Goal: Task Accomplishment & Management: Manage account settings

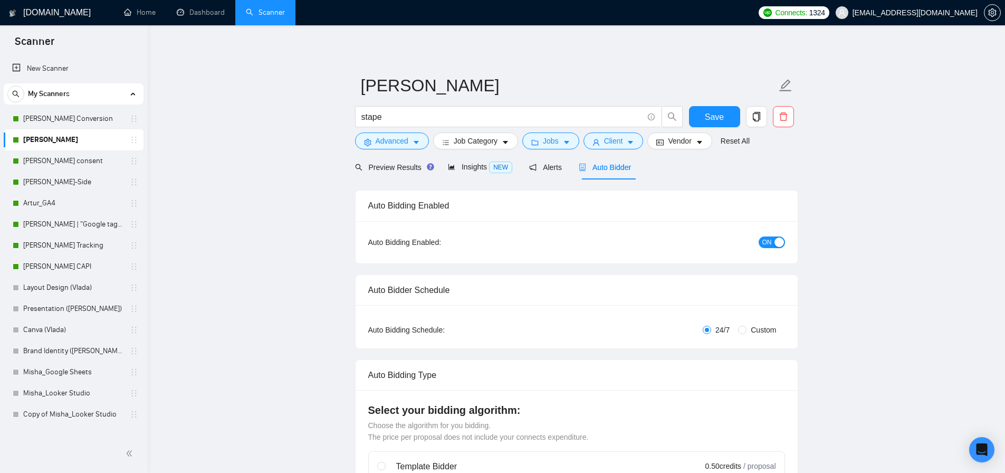
click at [617, 168] on span "Auto Bidder" at bounding box center [605, 167] width 52 height 8
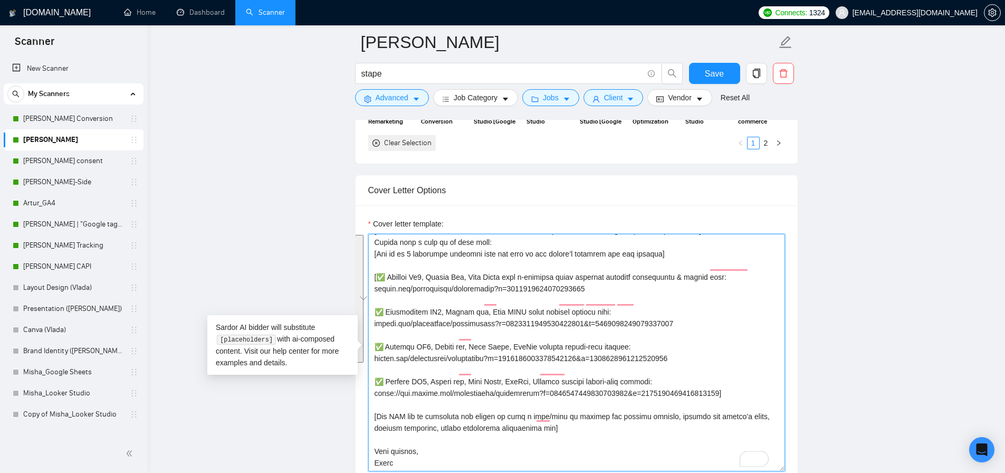
scroll to position [302, 0]
drag, startPoint x: 394, startPoint y: 362, endPoint x: 371, endPoint y: 255, distance: 108.9
click at [371, 255] on textarea "Cover letter template:" at bounding box center [576, 352] width 417 height 237
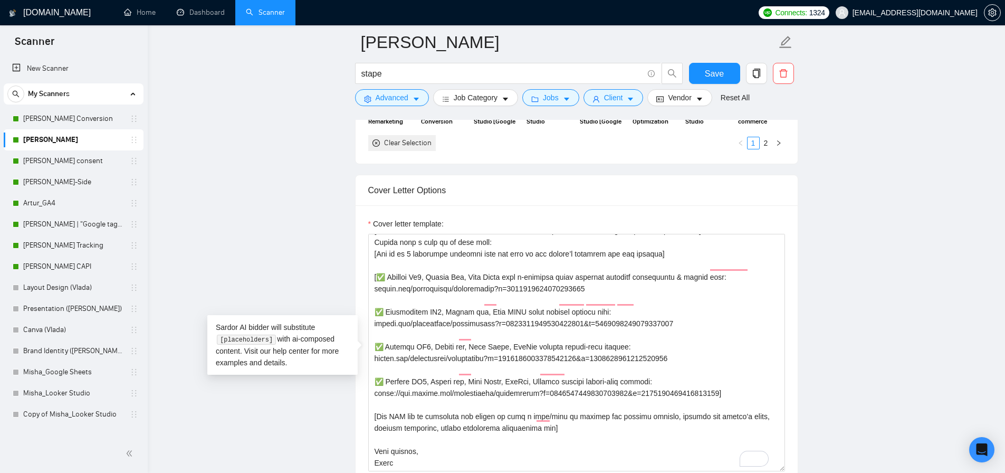
click at [246, 17] on link "Scanner" at bounding box center [265, 12] width 39 height 9
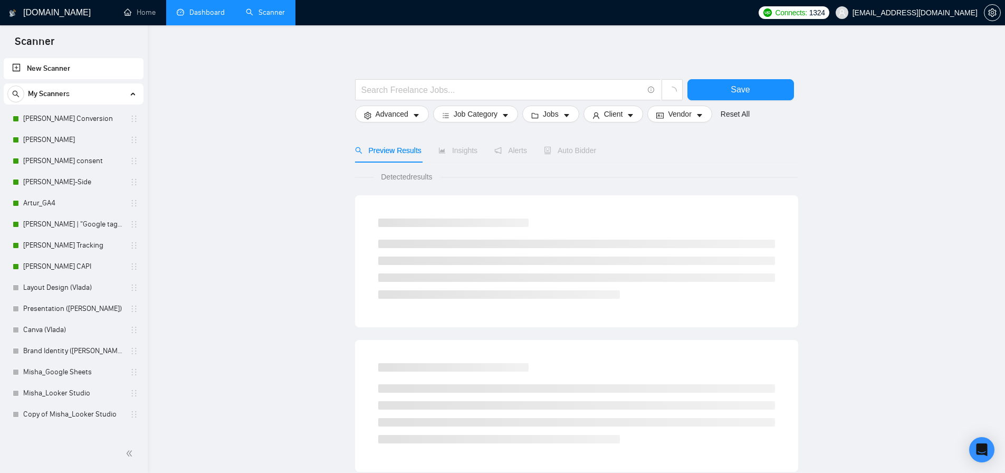
click at [214, 13] on link "Dashboard" at bounding box center [201, 12] width 48 height 9
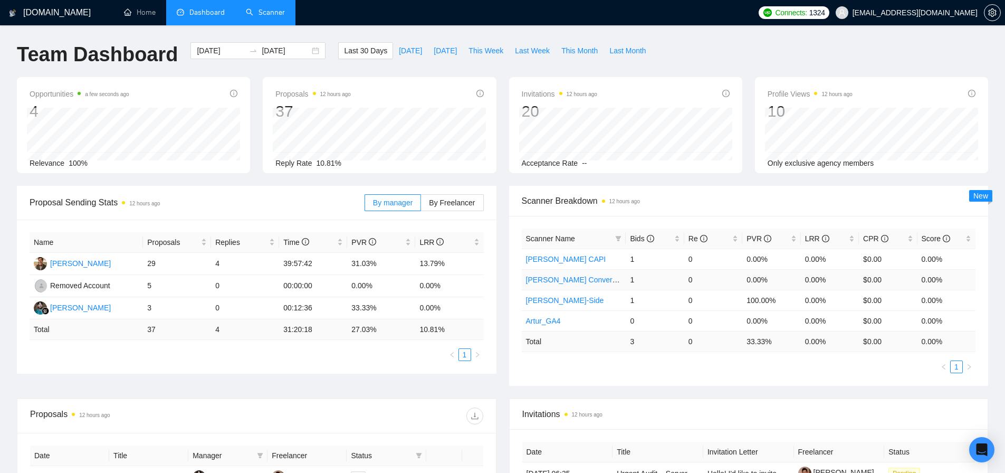
click at [577, 279] on link "[PERSON_NAME] Conversion" at bounding box center [576, 279] width 100 height 8
click at [368, 306] on td "33.33%" at bounding box center [381, 308] width 68 height 22
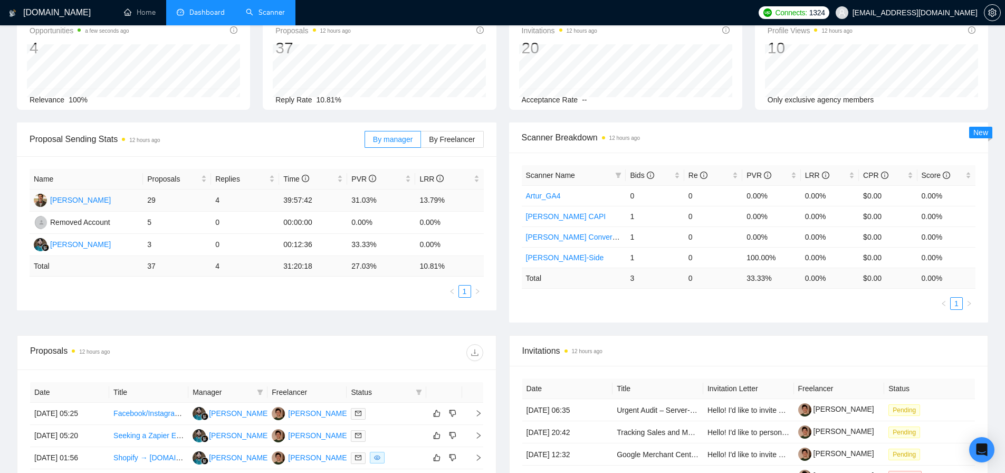
scroll to position [175, 0]
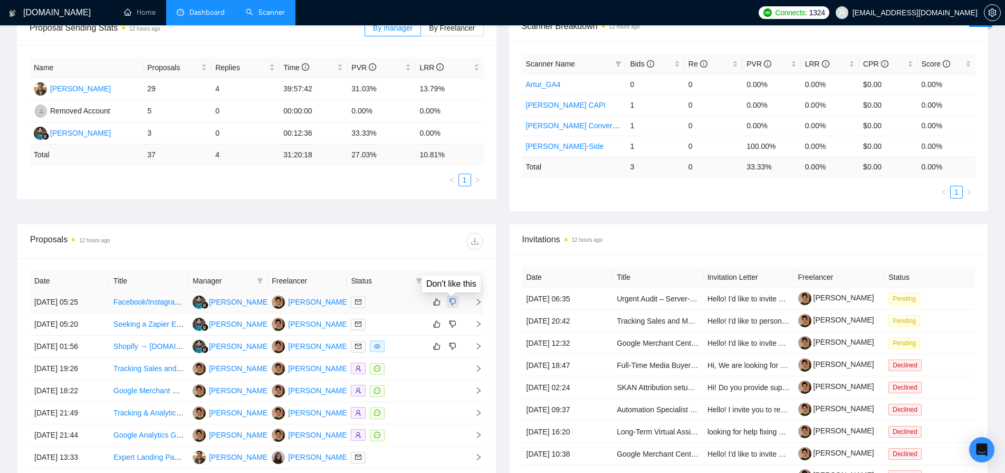
click at [454, 302] on icon "dislike" at bounding box center [452, 302] width 7 height 8
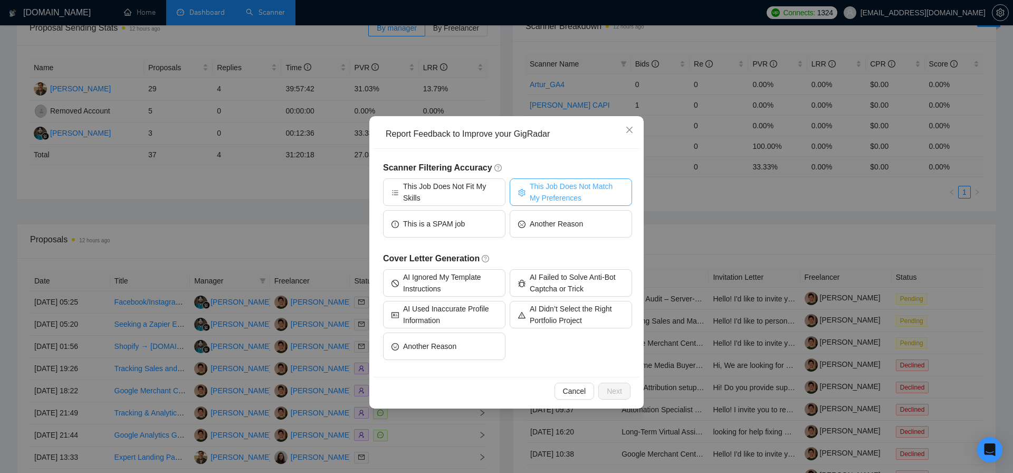
click at [586, 194] on span "This Job Does Not Match My Preferences" at bounding box center [577, 191] width 94 height 23
click at [618, 394] on span "Next" at bounding box center [614, 391] width 15 height 12
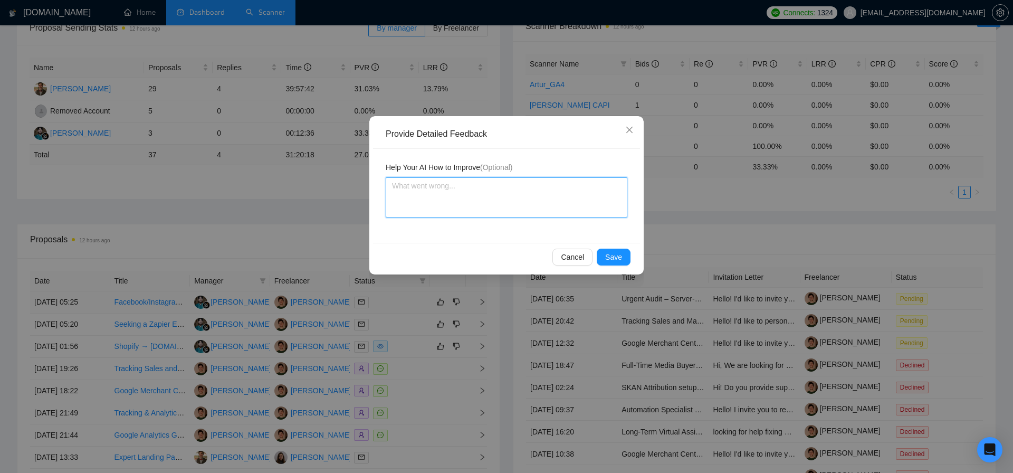
click at [465, 207] on textarea at bounding box center [507, 197] width 242 height 40
type textarea "I"
type textarea "I d"
type textarea "I did"
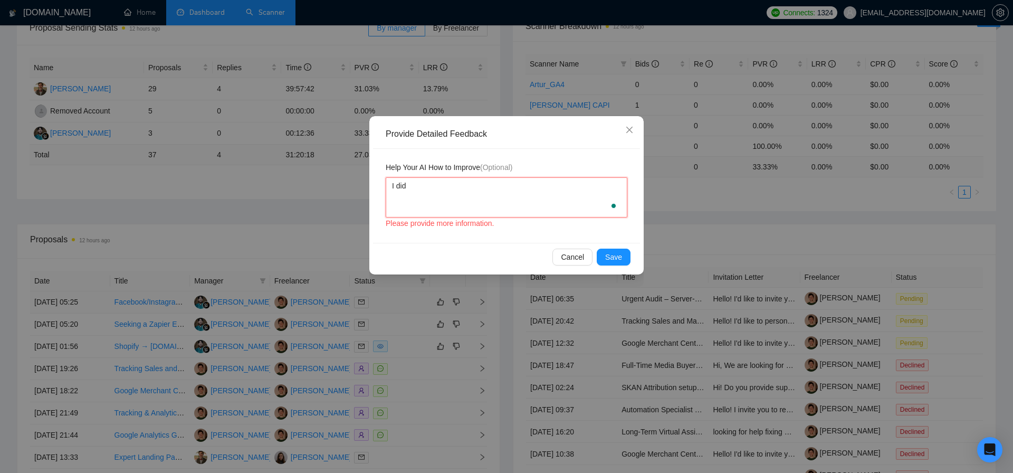
type textarea "I didn"
type textarea "I didn'"
type textarea "I didn't"
type textarea "I didn't w"
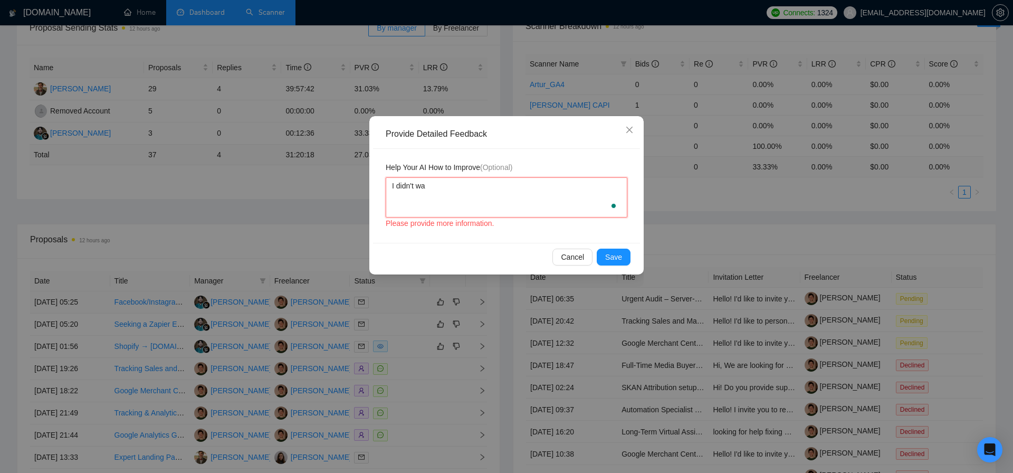
type textarea "I didn't wan"
type textarea "I didn't want"
type textarea "I didn't want to"
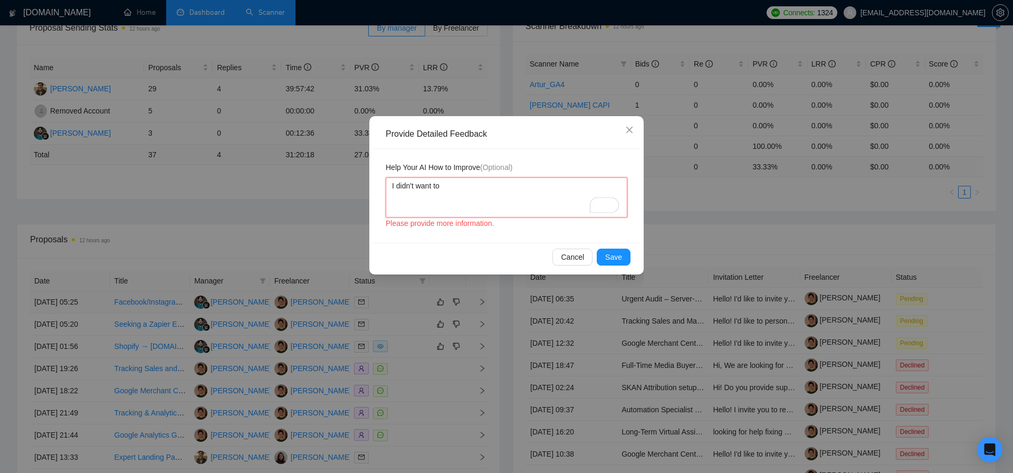
type textarea "I didn't want to b"
type textarea "I didn't want to bit"
type textarea "I didn't want to bi"
type textarea "I didn't want to bid"
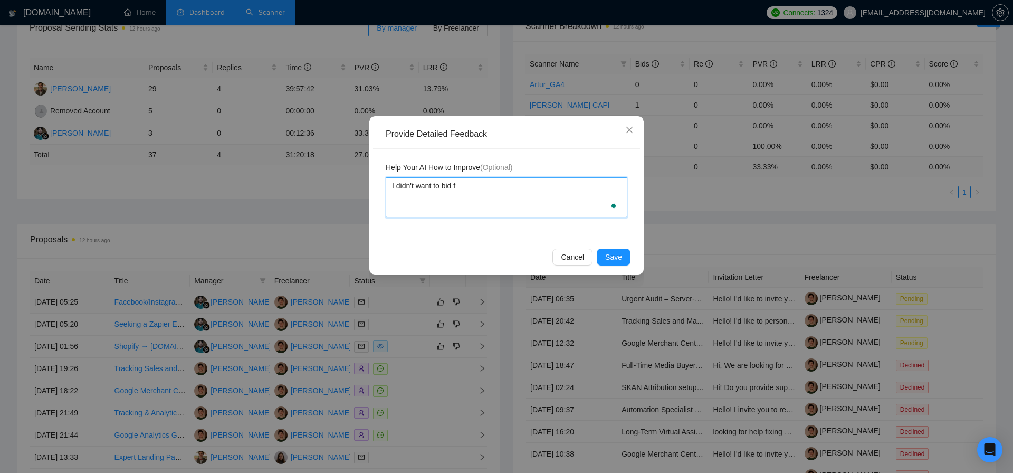
type textarea "I didn't want to bid fo"
type textarea "I didn't want to bid for"
type textarea "I didn't want to bid for j"
type textarea "I didn't want to bid for jo"
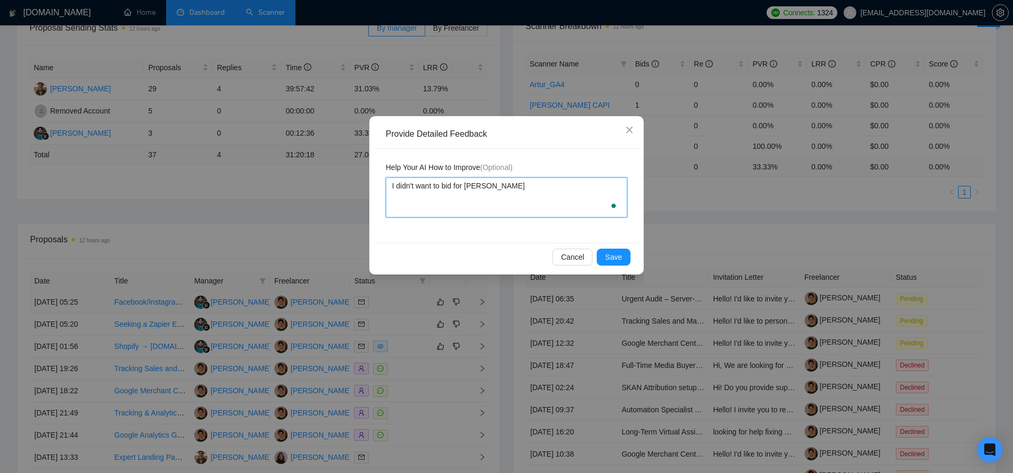
type textarea "I didn't want to bid for job"
type textarea "I didn't want to bid for jobs"
type textarea "I didn't want to bid for jobs a"
type textarea "I didn't want to bid for jobs as"
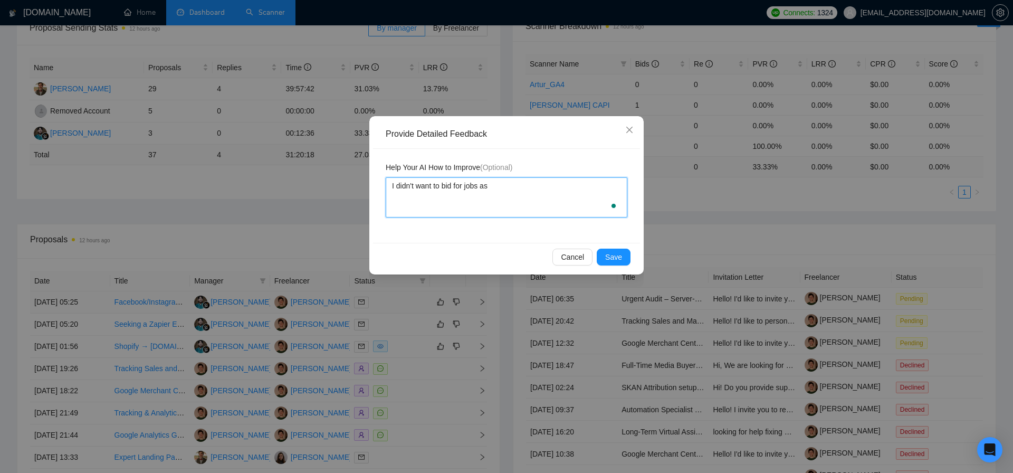
type textarea "I didn't want to bid for jobs as"
type textarea "I didn't want to bid for jobs as a"
type textarea "I didn't want to bid for jobs as ad"
type textarea "I didn't want to bid for jobs as adve"
type textarea "I didn't want to bid for jobs as adver"
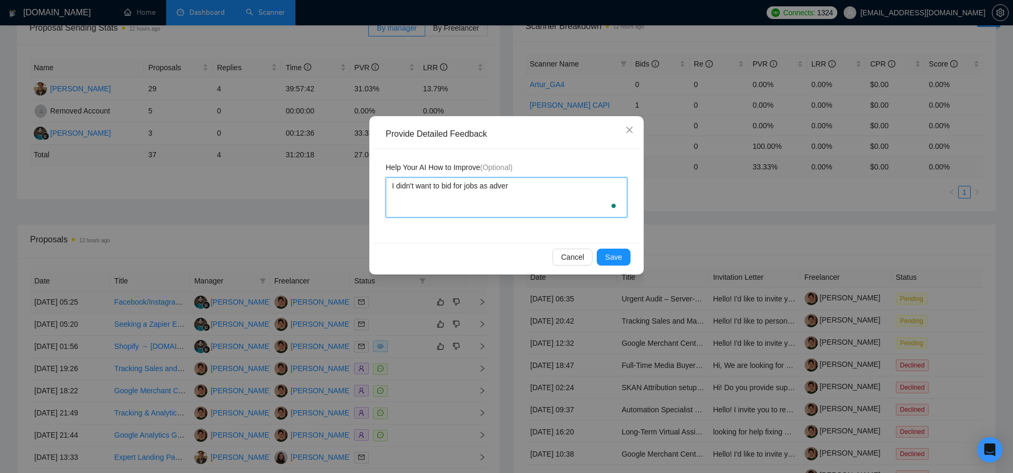
type textarea "I didn't want to bid for jobs as advert"
type textarea "I didn't want to bid for jobs as adverti"
type textarea "I didn't want to bid for jobs as advertis"
type textarea "I didn't want to bid for jobs as advertiser"
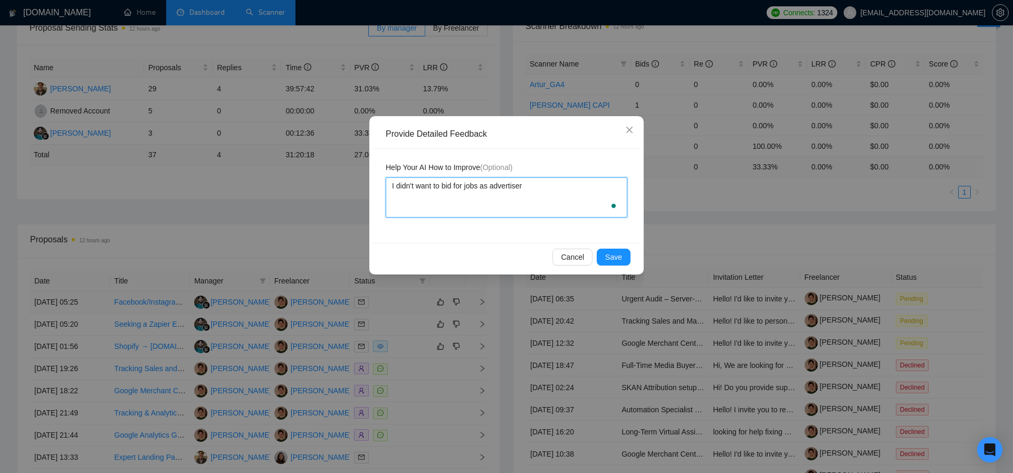
type textarea "I didn't want to bid for jobs as advertiser o"
type textarea "I didn't want to bid for jobs as advertiser os"
type textarea "I didn't want to bid for jobs as advertiser o"
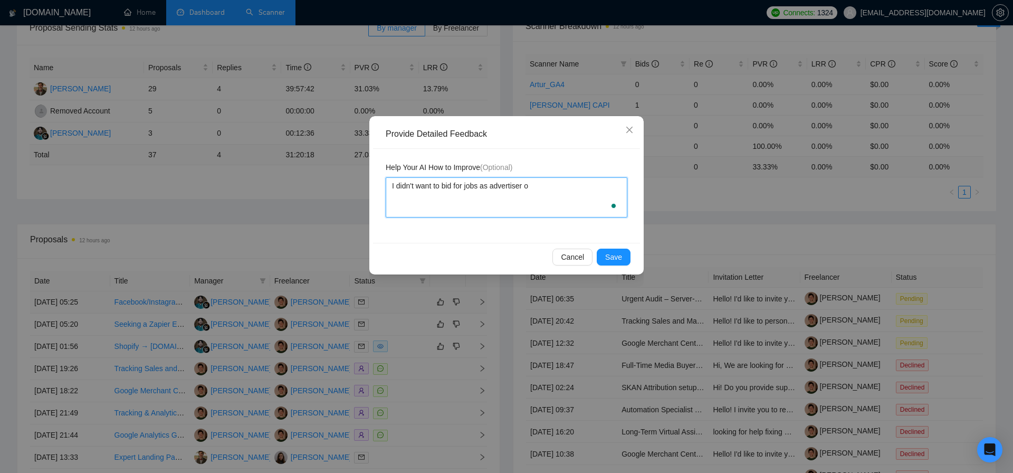
type textarea "I didn't want to bid for jobs as advertiser or"
type textarea "I didn't want to bid for jobs as advertiser or s"
type textarea "I didn't want to bid for jobs as advertiser or so"
type textarea "I didn't want to bid for jobs as advertiser or soc"
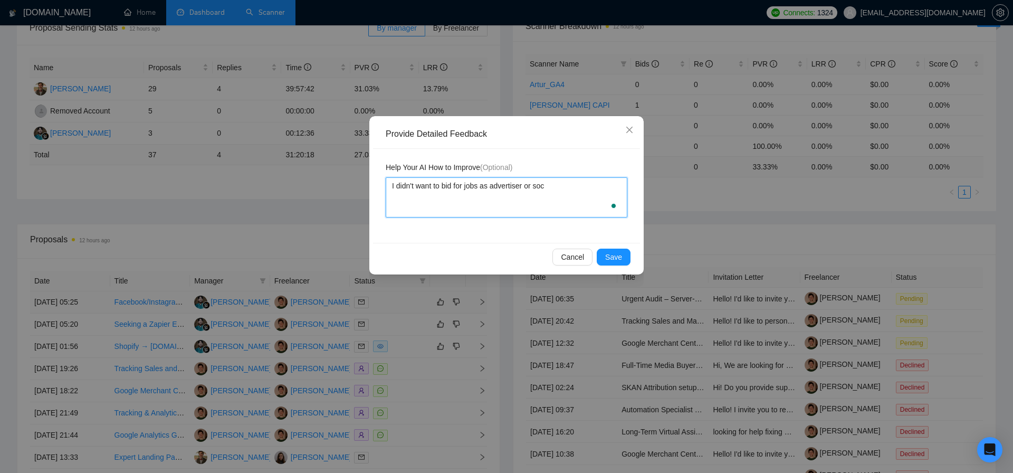
type textarea "I didn't want to bid for jobs as advertiser or soci"
type textarea "I didn't want to bid for jobs as advertiser or socia"
type textarea "I didn't want to bid for jobs as advertiser or social"
type textarea "I didn't want to bid for jobs as advertiser or social me"
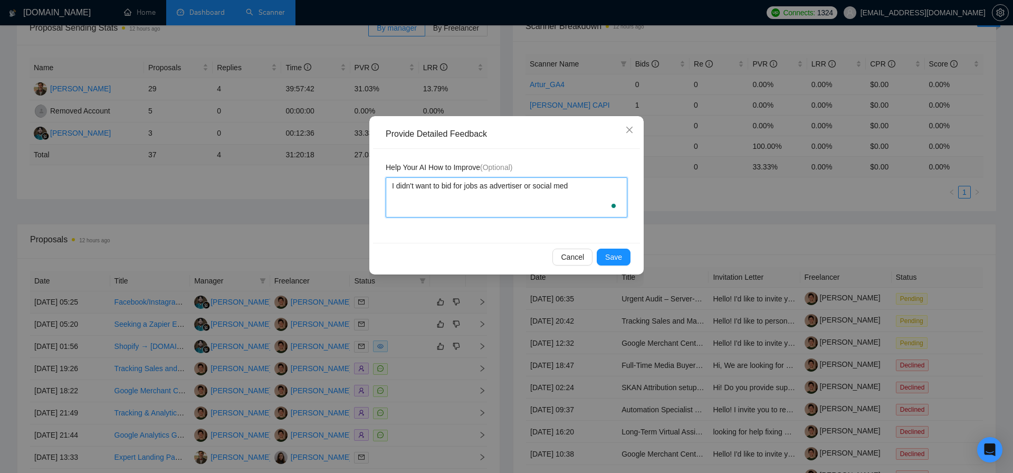
type textarea "I didn't want to bid for jobs as advertiser or social medi"
type textarea "I didn't want to bid for jobs as advertiser or social media"
type textarea "I didn't want to bid for jobs as advertiser or social media m"
type textarea "I didn't want to bid for jobs as advertiser or social media ma"
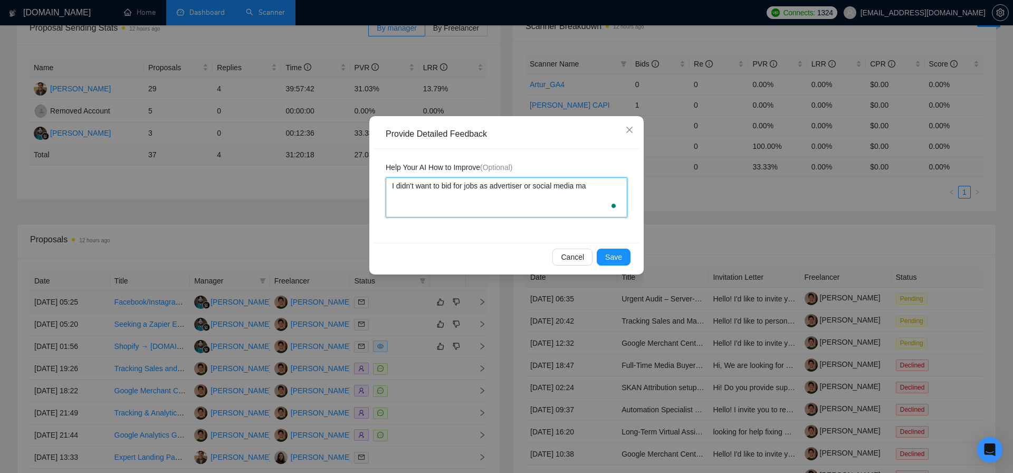
type textarea "I didn't want to bid for jobs as advertiser or social media mar"
type textarea "I didn't want to bid for jobs as advertiser or social media mark"
type textarea "I didn't want to bid for jobs as advertiser or social media marke"
type textarea "I didn't want to bid for jobs as advertiser or social media market"
type textarea "I didn't want to bid for jobs as advertiser or social media markete"
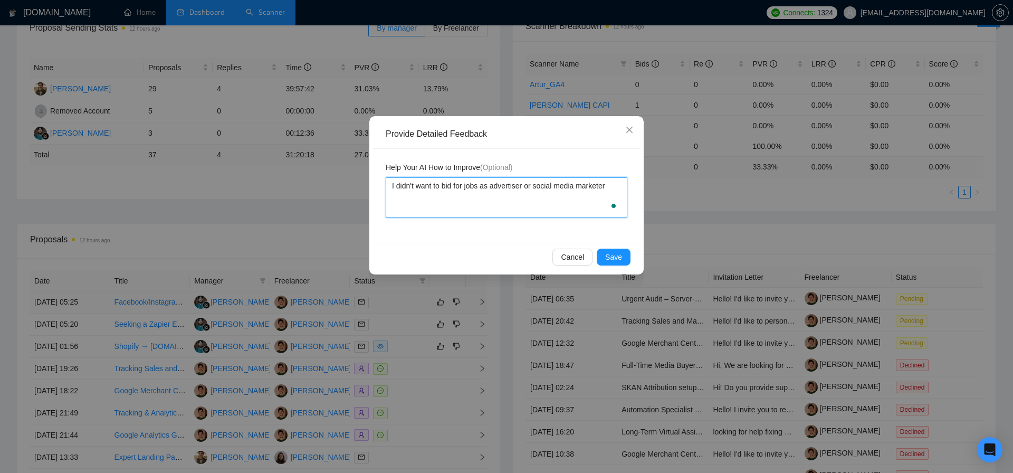
type textarea "I didn't want to bid for jobs as advertiser or social media marketer"
type textarea "I didn't want to bid for jobs as advertiser or social media marketer."
type textarea "I didn't want to bid for jobs as an advertiser or social media marketer."
click at [627, 257] on button "Save" at bounding box center [614, 257] width 34 height 17
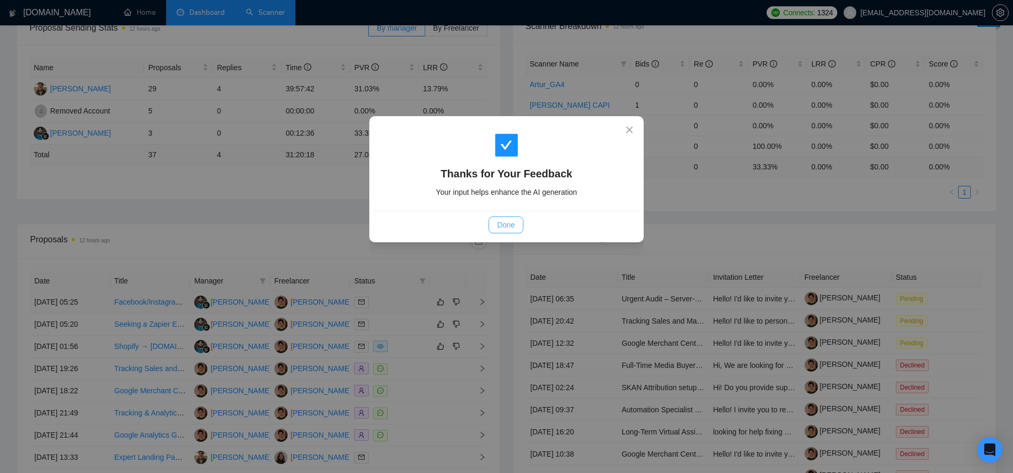
click at [509, 222] on span "Done" at bounding box center [505, 225] width 17 height 12
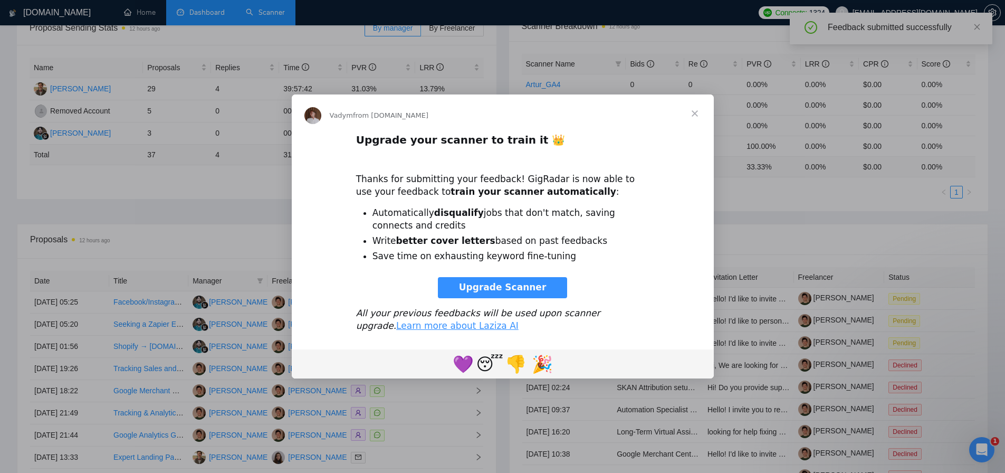
scroll to position [0, 0]
click at [517, 294] on link "Upgrade Scanner" at bounding box center [503, 287] width 130 height 21
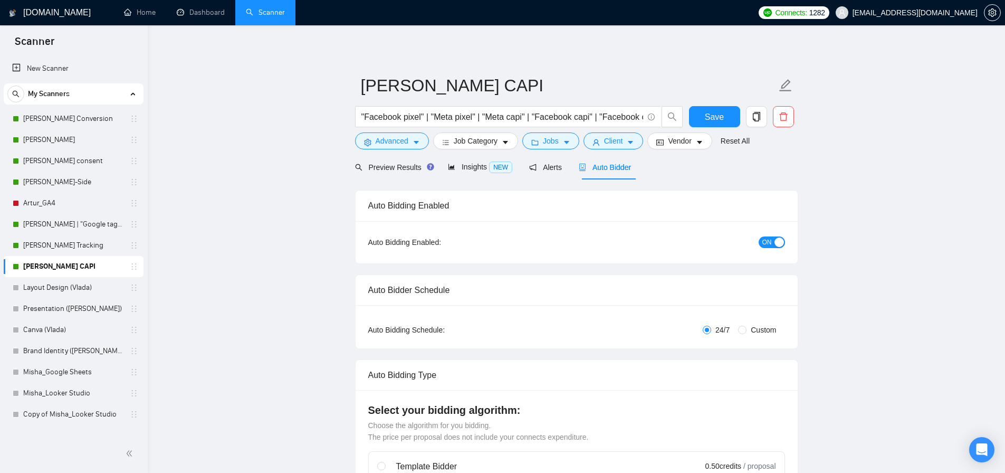
click at [469, 144] on span "Job Category" at bounding box center [476, 141] width 44 height 12
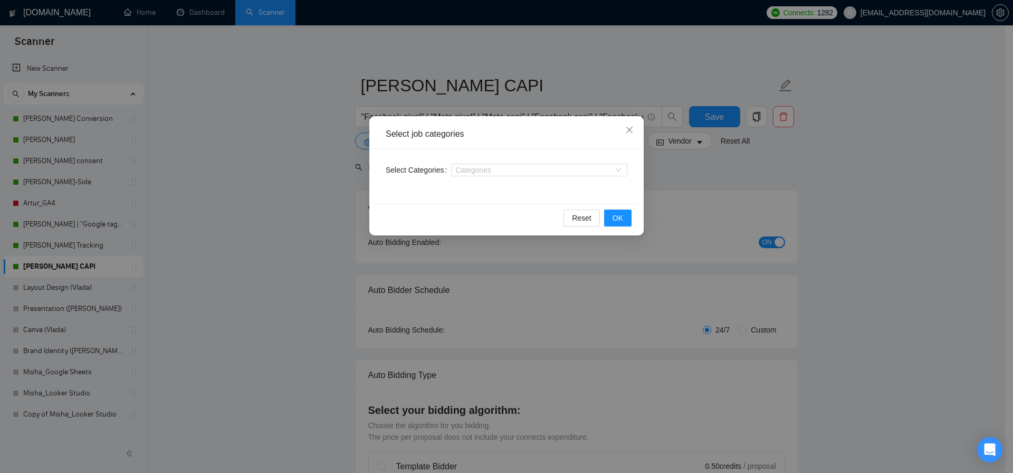
drag, startPoint x: 135, startPoint y: 154, endPoint x: 173, endPoint y: 166, distance: 39.7
click at [137, 155] on div "Select job categories Select Categories Categories Reset OK" at bounding box center [506, 236] width 1013 height 473
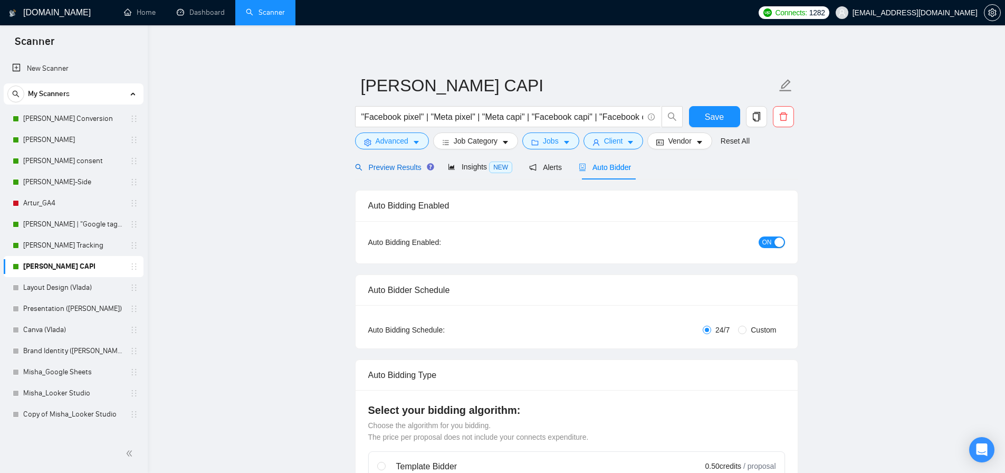
click at [393, 167] on span "Preview Results" at bounding box center [393, 167] width 76 height 8
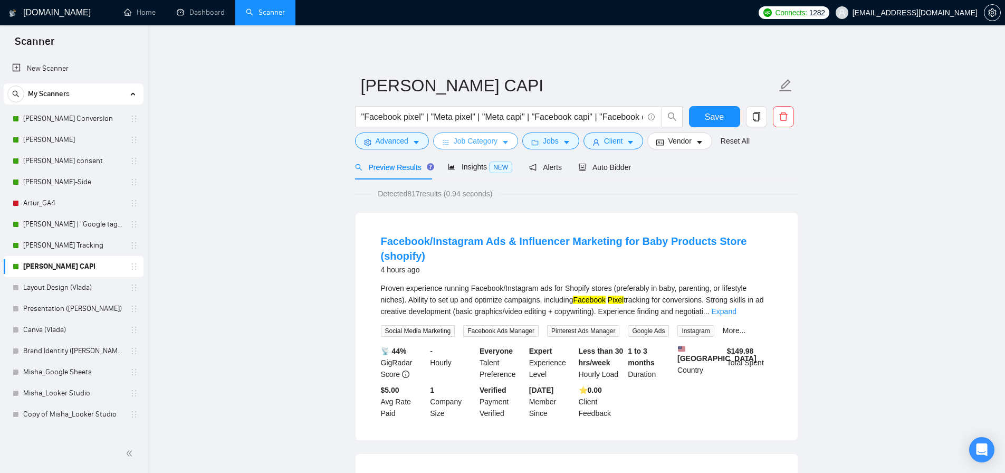
click at [467, 142] on span "Job Category" at bounding box center [476, 141] width 44 height 12
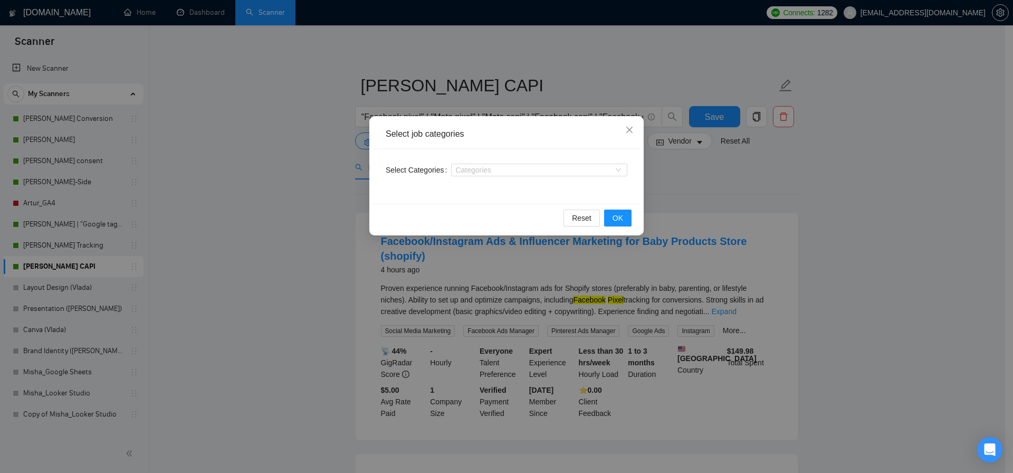
click at [472, 163] on div "Categories" at bounding box center [539, 169] width 176 height 17
click at [473, 167] on div at bounding box center [534, 170] width 160 height 8
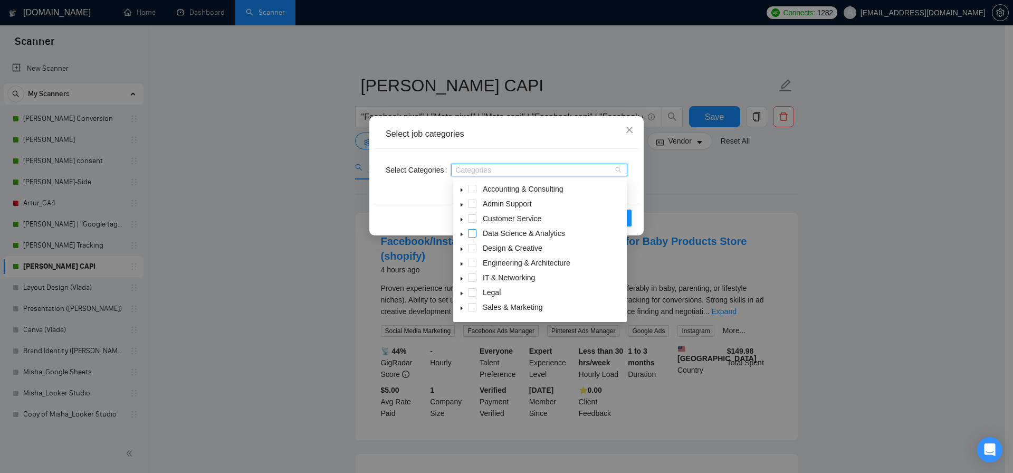
click at [469, 232] on span at bounding box center [472, 233] width 8 height 8
click at [619, 197] on span "Admin Support" at bounding box center [553, 203] width 144 height 13
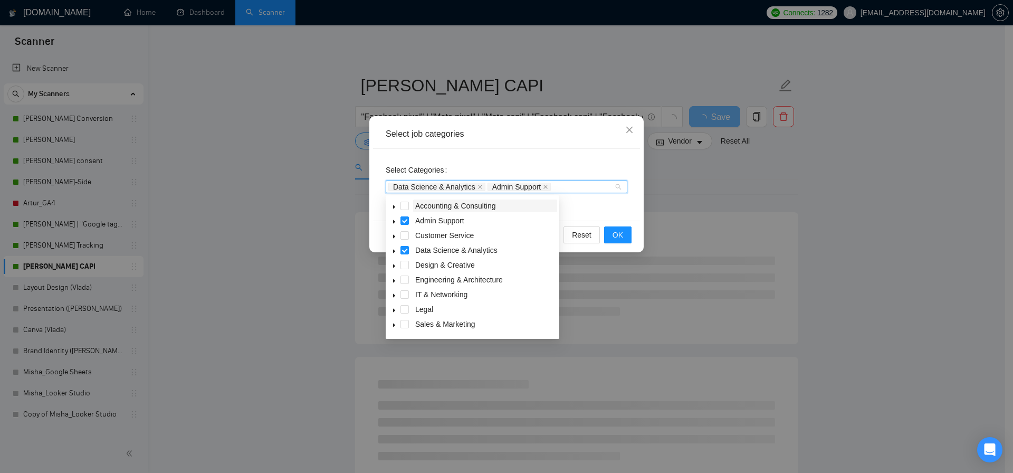
click at [548, 187] on icon "close" at bounding box center [545, 186] width 5 height 5
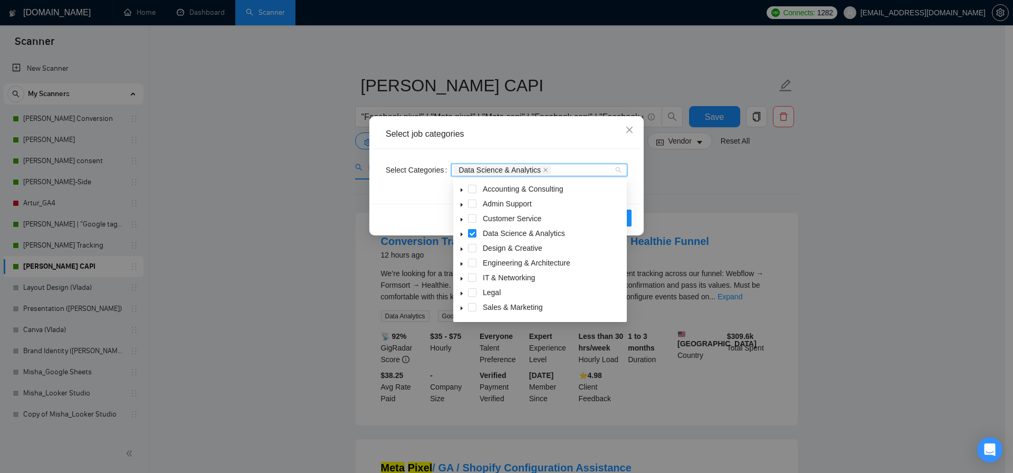
click at [631, 195] on div "Select Categories Data Science & Analytics" at bounding box center [506, 176] width 267 height 55
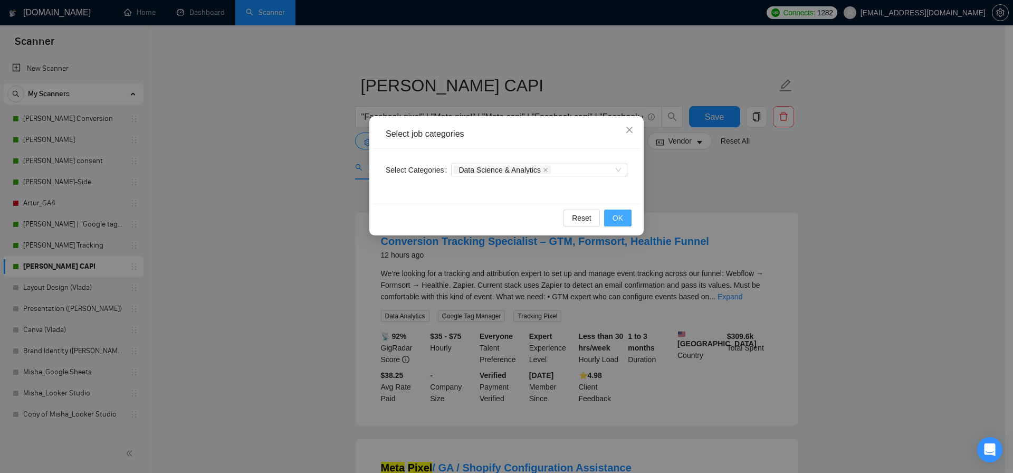
click at [629, 210] on button "OK" at bounding box center [617, 217] width 27 height 17
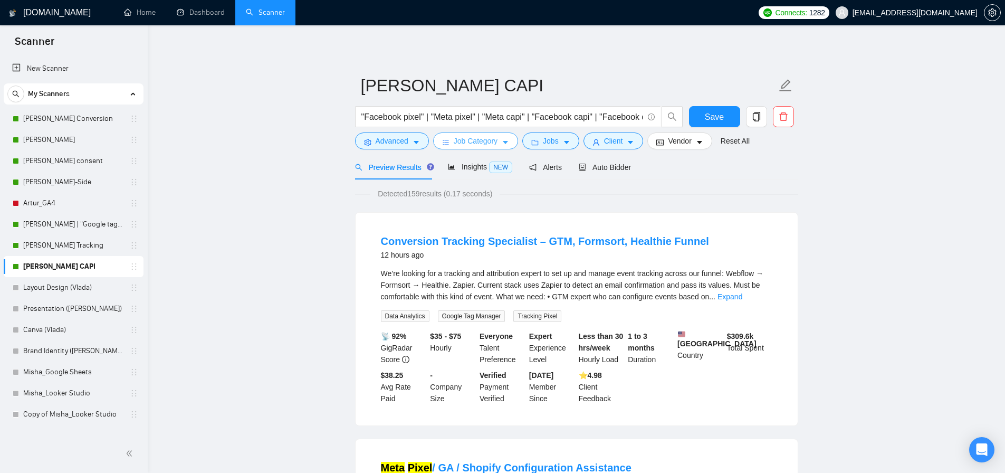
click at [468, 144] on span "Job Category" at bounding box center [476, 141] width 44 height 12
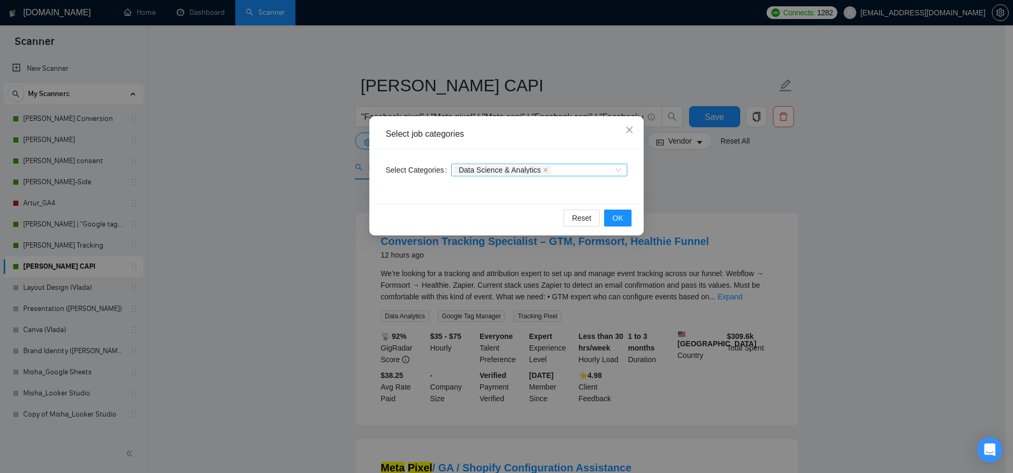
drag, startPoint x: 552, startPoint y: 169, endPoint x: 518, endPoint y: 170, distance: 33.8
click at [548, 169] on icon "close" at bounding box center [545, 169] width 5 height 5
click at [477, 172] on div at bounding box center [534, 170] width 160 height 8
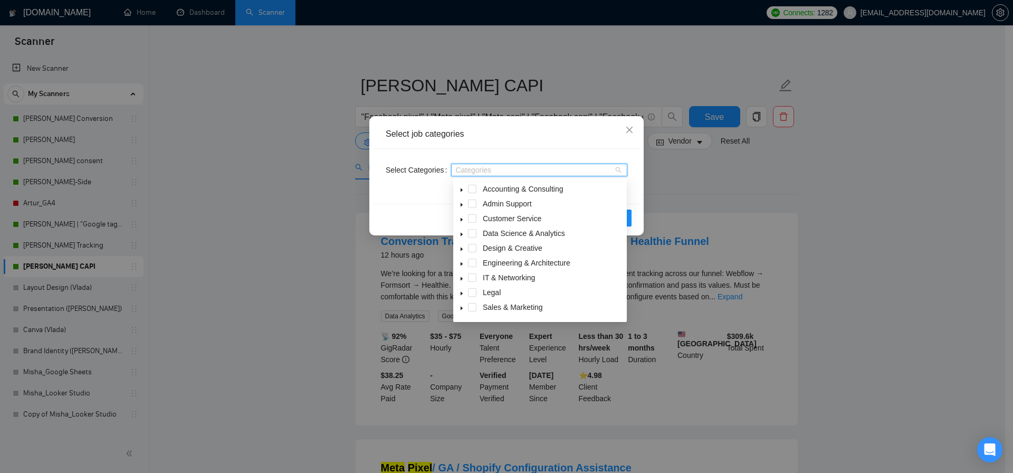
click at [612, 138] on div "Select job categories" at bounding box center [507, 134] width 242 height 12
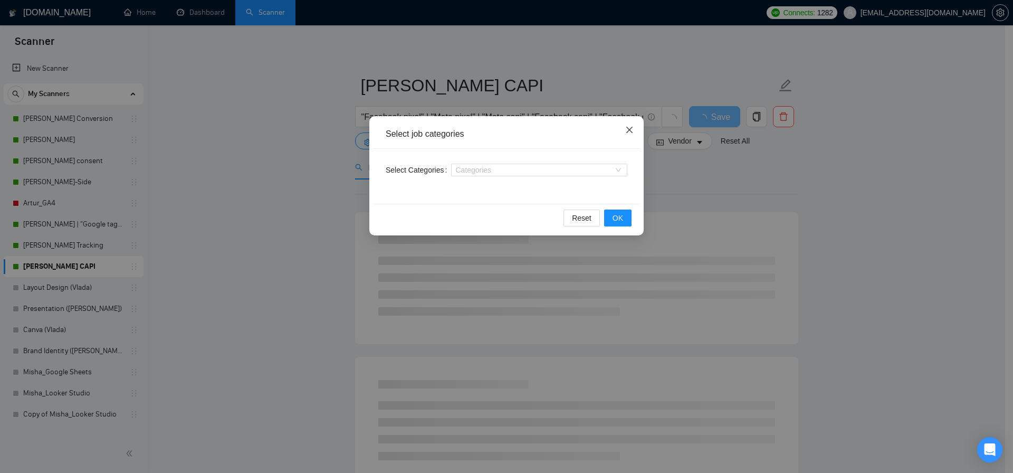
click at [627, 133] on icon "close" at bounding box center [629, 130] width 8 height 8
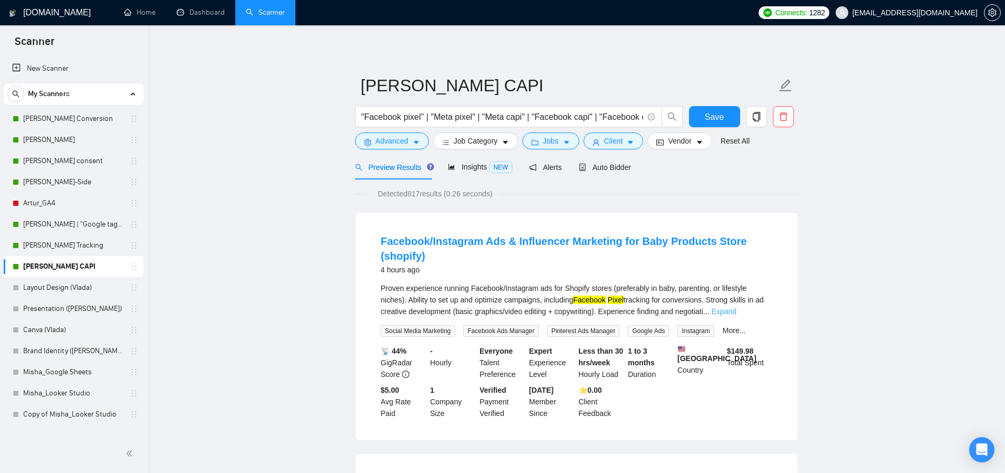
click at [736, 312] on link "Expand" at bounding box center [723, 311] width 25 height 8
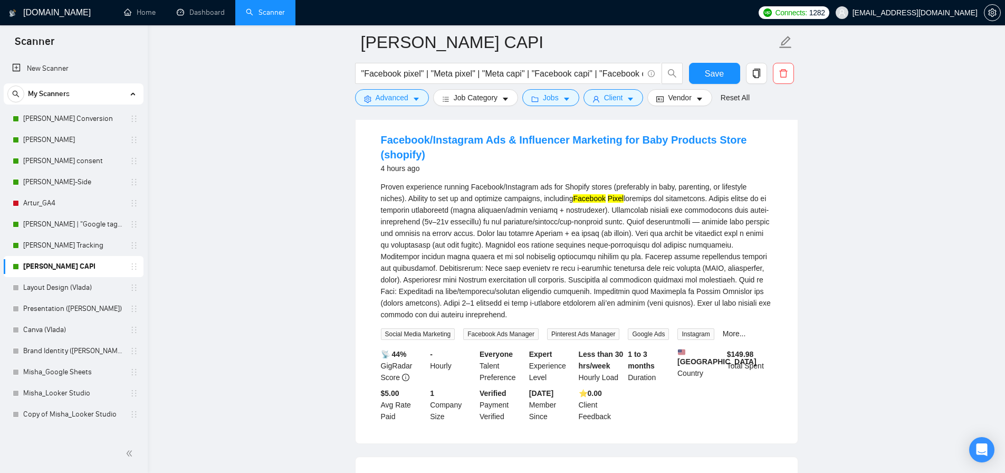
scroll to position [59, 0]
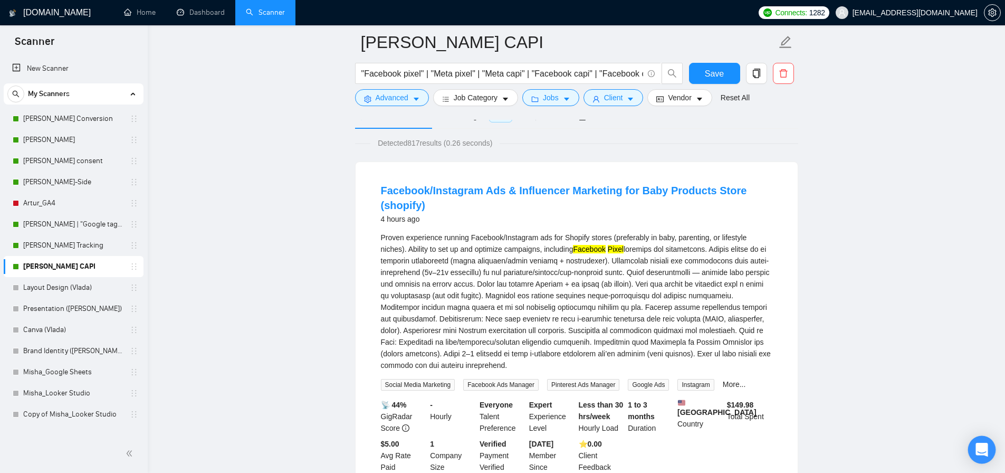
click at [981, 450] on icon "Open Intercom Messenger" at bounding box center [982, 450] width 12 height 14
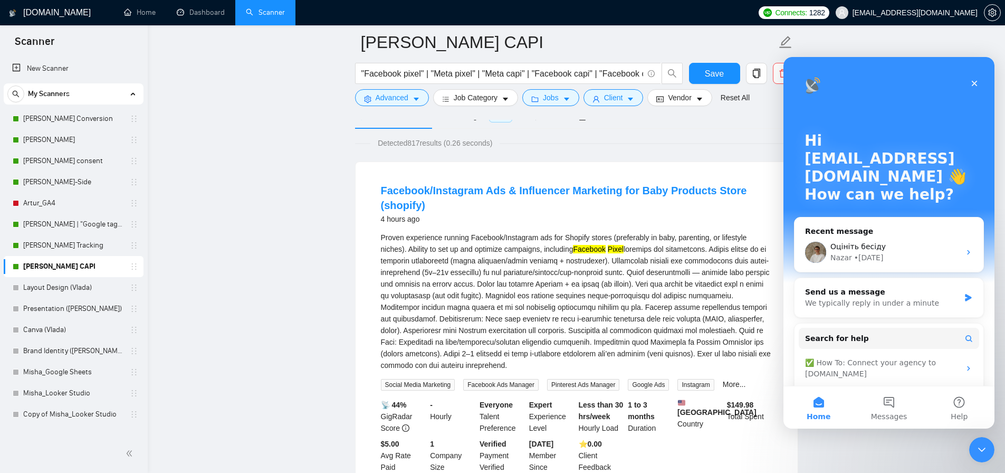
scroll to position [0, 0]
click at [892, 408] on button "Messages" at bounding box center [889, 407] width 70 height 42
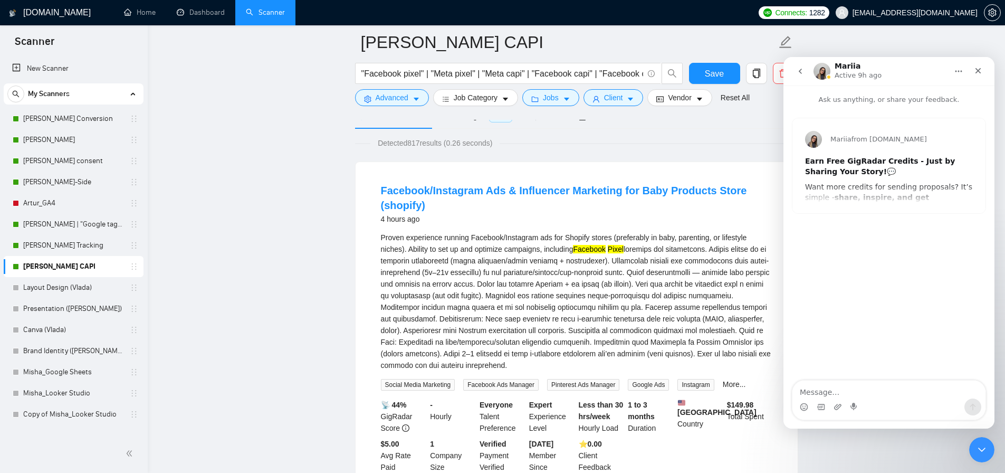
click at [854, 393] on textarea "Message…" at bounding box center [889, 389] width 193 height 18
type textarea "g"
type textarea "привіт! Підкажить будь ласка"
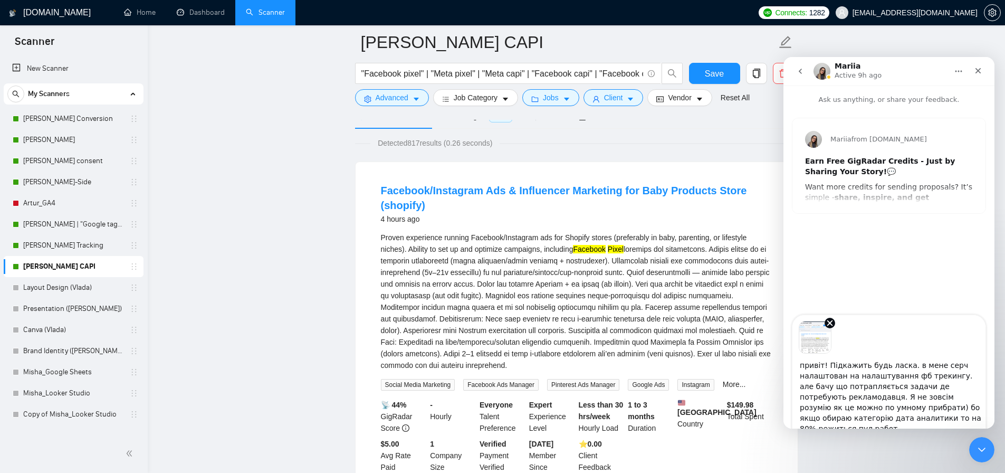
type textarea "привіт! Підкажить будь ласка. в мене серч налаштован на налаштування фб трекинг…"
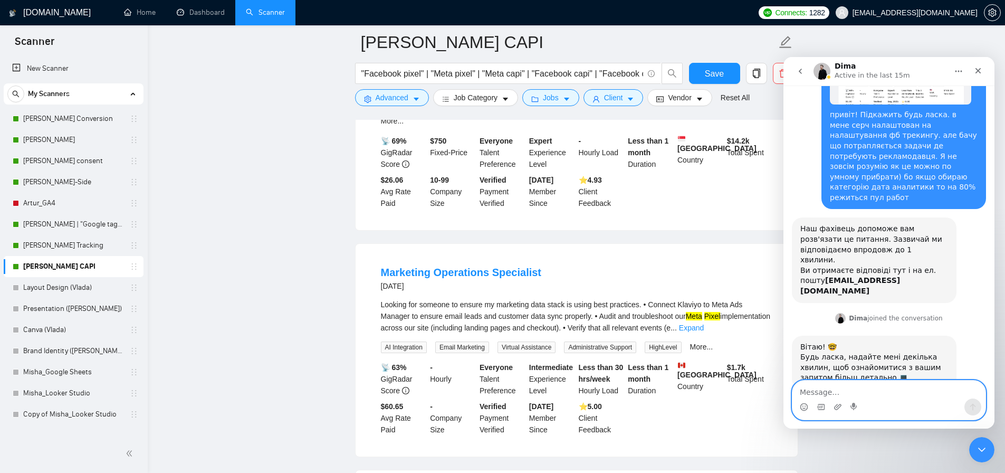
scroll to position [837, 0]
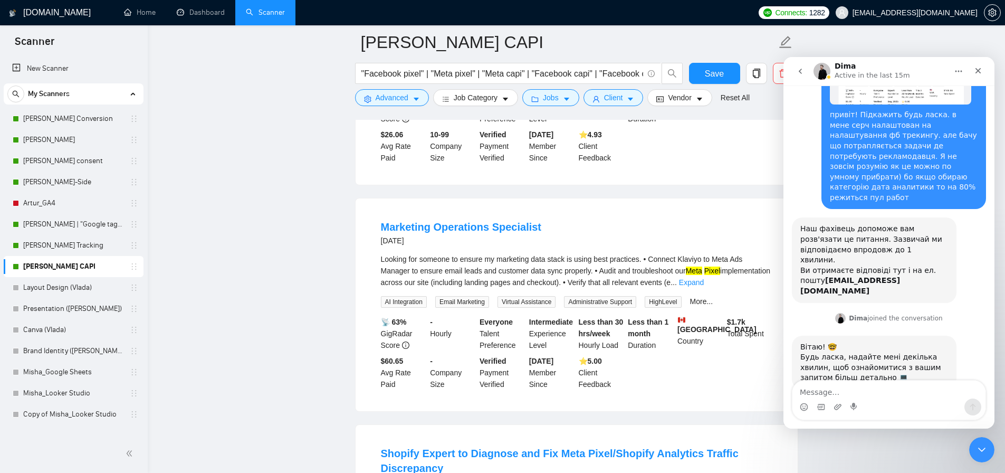
click at [507, 268] on div "Looking for someone to ensure my marketing data stack is using best practices. …" at bounding box center [577, 270] width 392 height 35
click at [704, 287] on link "Expand" at bounding box center [691, 282] width 25 height 8
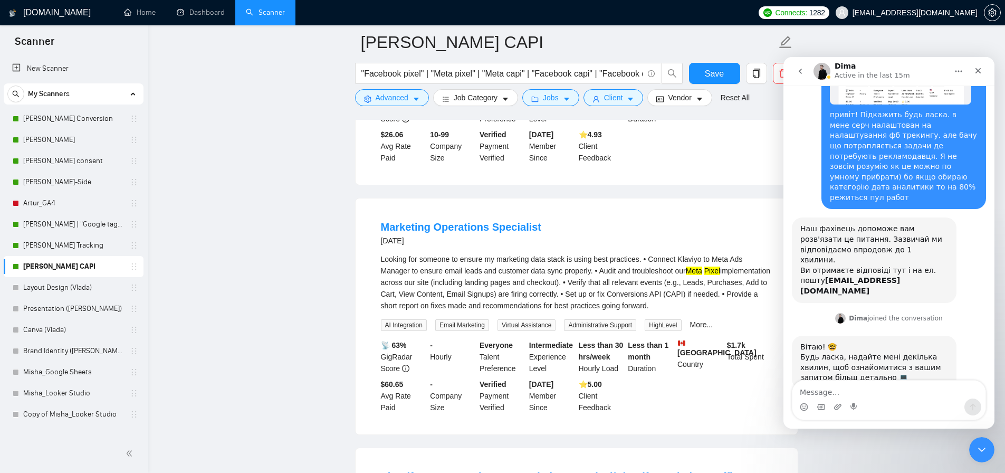
scroll to position [0, 0]
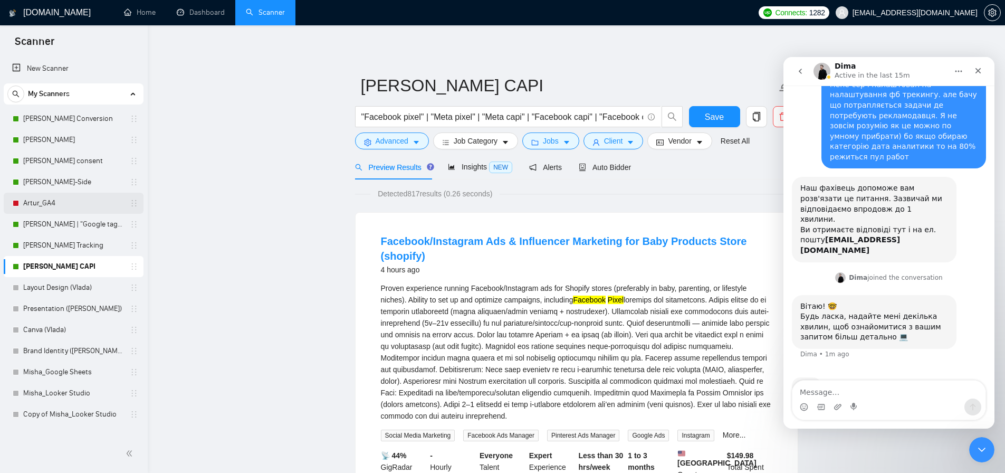
click at [54, 201] on link "Artur_GA4" at bounding box center [73, 203] width 100 height 21
click at [44, 202] on link "Artur_GA4" at bounding box center [73, 203] width 100 height 21
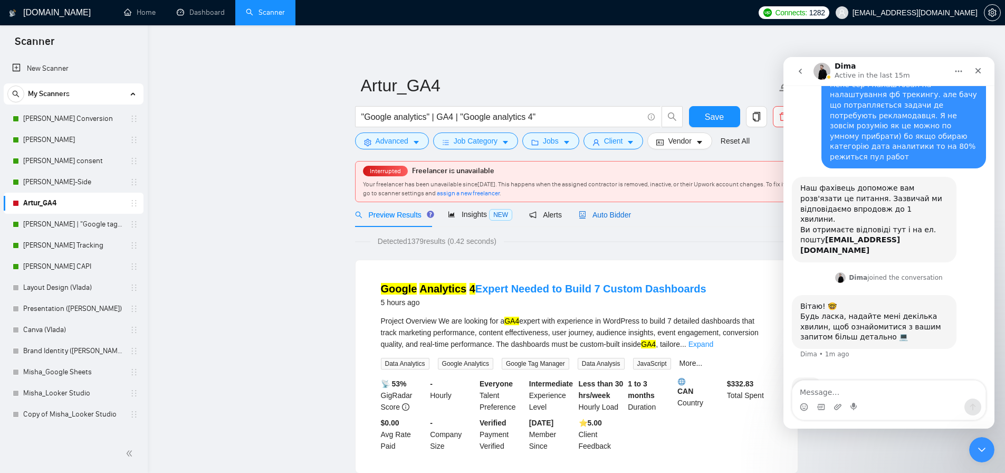
click at [619, 217] on span "Auto Bidder" at bounding box center [605, 215] width 52 height 8
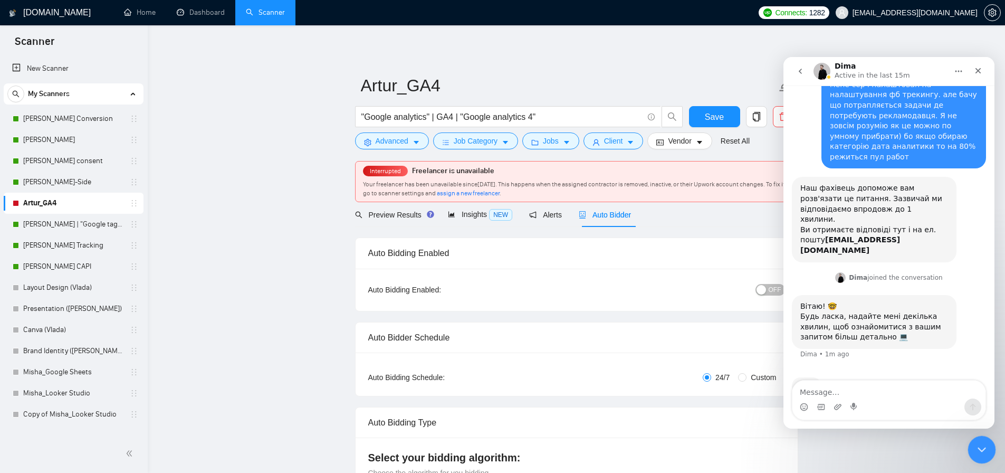
click at [968, 437] on div "Close Intercom Messenger" at bounding box center [980, 447] width 25 height 25
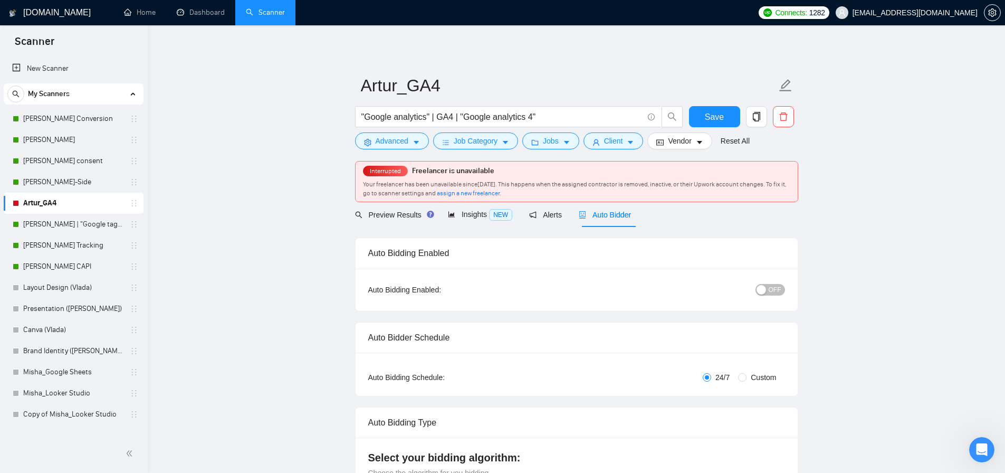
scroll to position [302, 0]
click at [500, 196] on span "assign a new freelancer" at bounding box center [468, 192] width 63 height 7
click at [972, 452] on div "Open Intercom Messenger" at bounding box center [980, 448] width 35 height 35
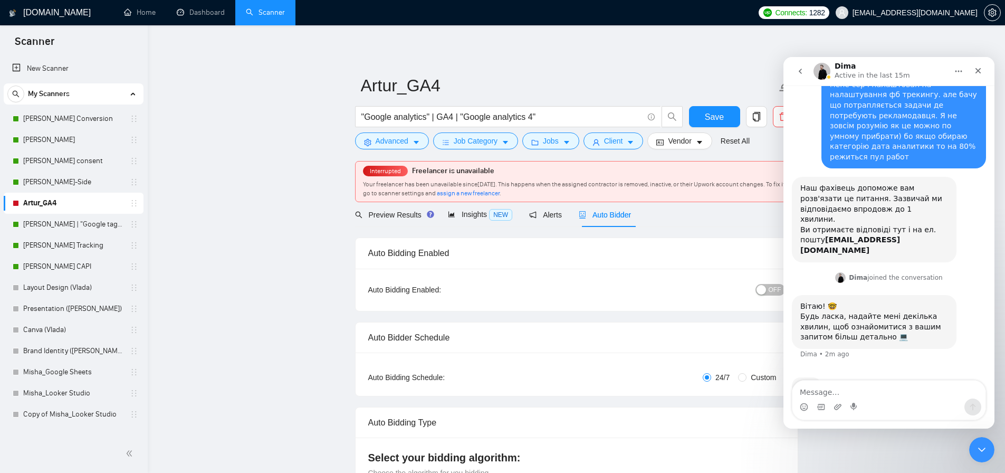
click at [852, 398] on div "Intercom messenger" at bounding box center [855, 406] width 8 height 17
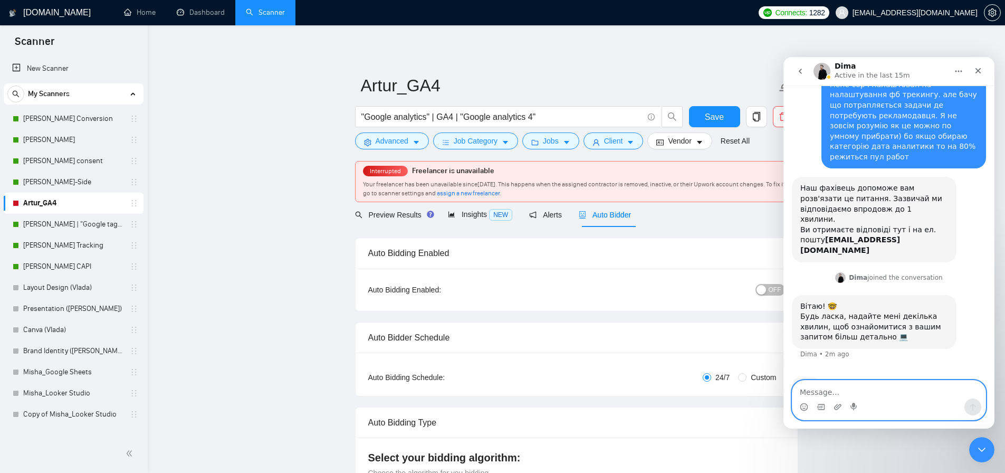
click at [854, 392] on textarea "Message…" at bounding box center [889, 389] width 193 height 18
type textarea "и"
type textarea "и ще ось таке питання маю"
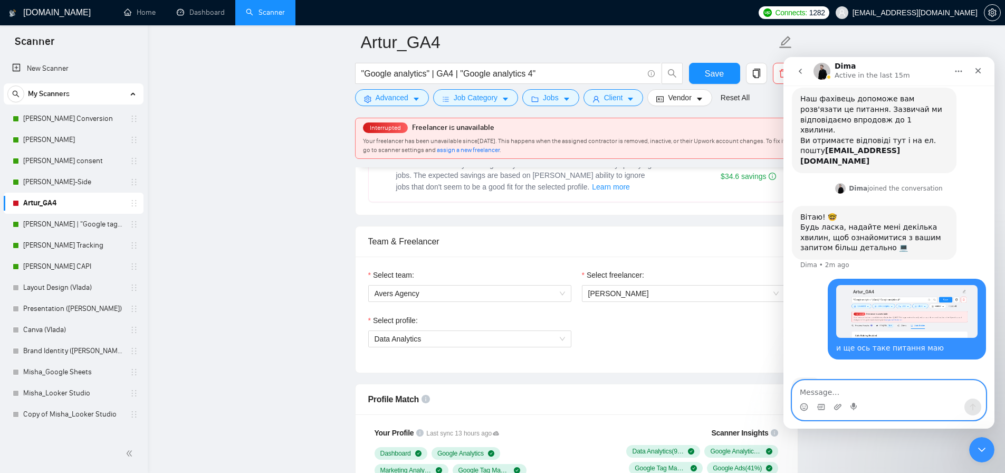
scroll to position [484, 0]
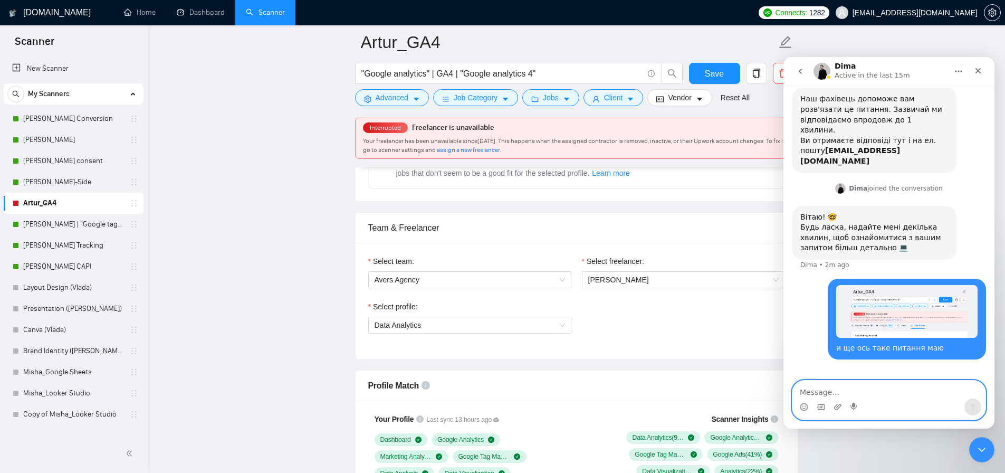
click at [848, 393] on textarea "Message…" at bounding box center [889, 389] width 193 height 18
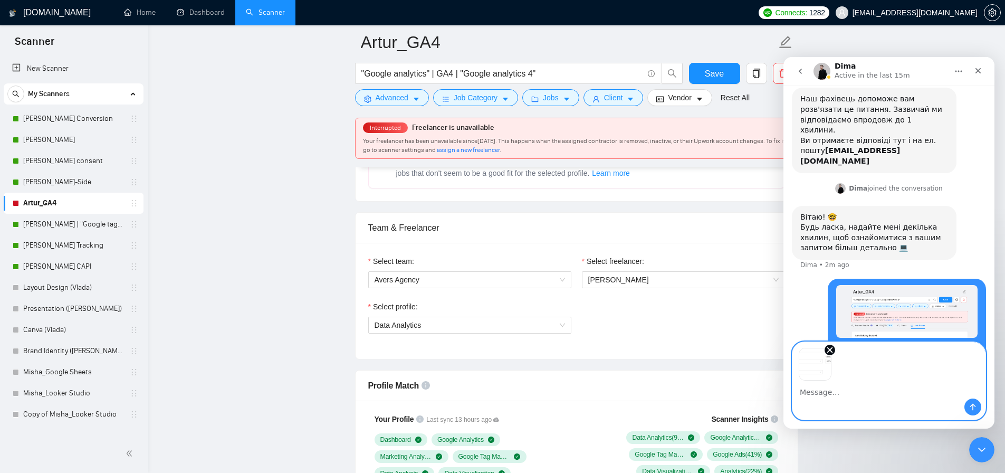
scroll to position [430, 0]
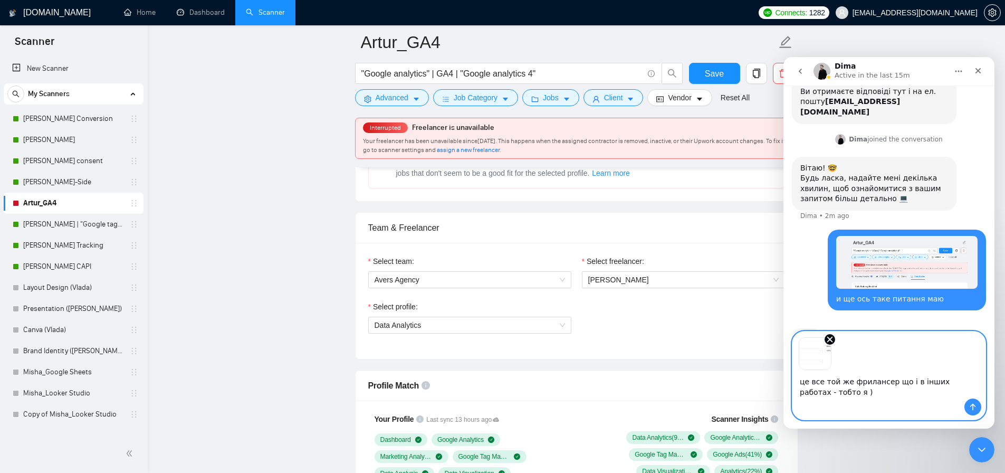
type textarea "це все той же фрилансер що і в інших работах - тобто я )"
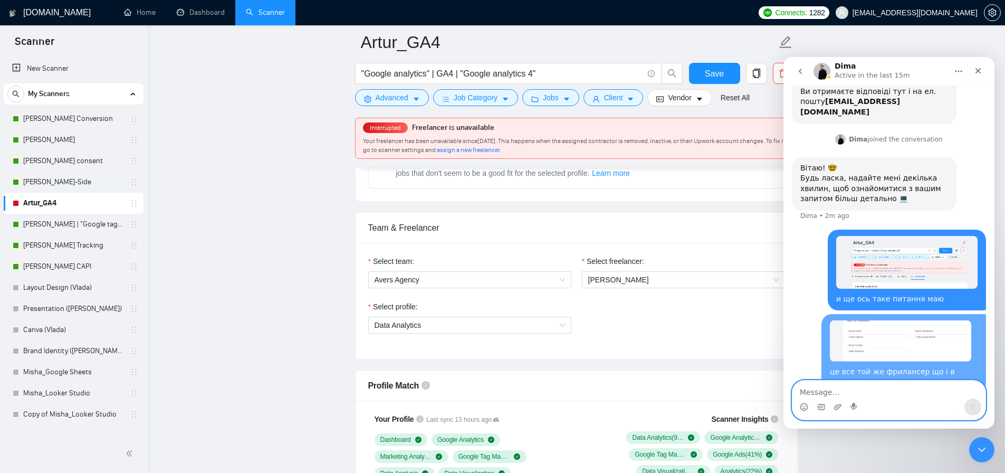
scroll to position [472, 0]
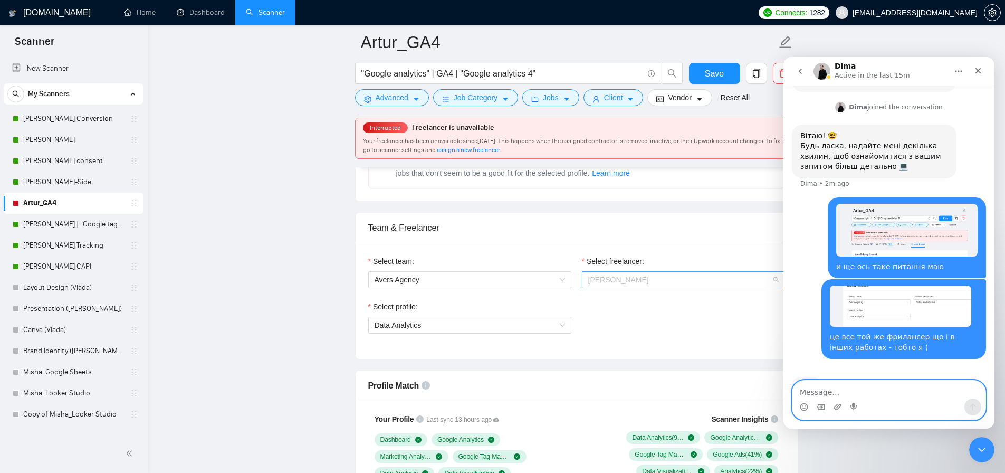
click at [605, 282] on span "[PERSON_NAME]" at bounding box center [618, 279] width 61 height 8
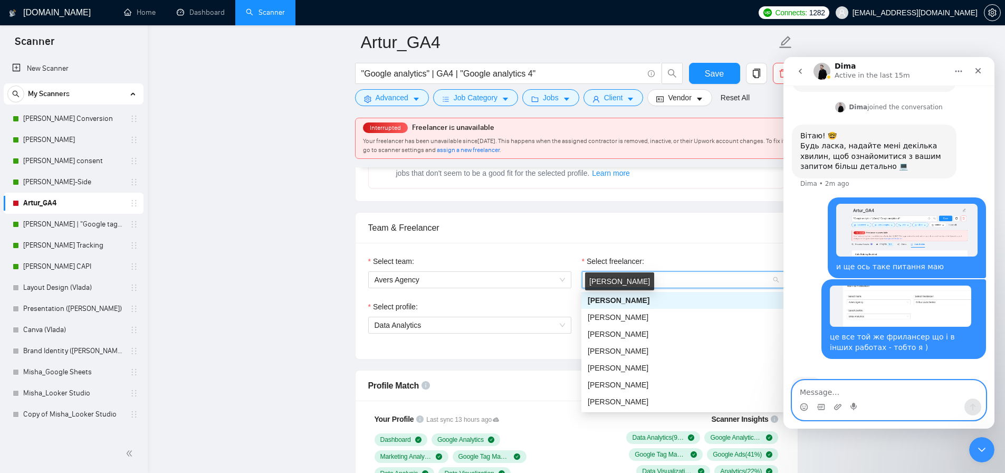
click at [624, 296] on span "[PERSON_NAME]" at bounding box center [619, 300] width 62 height 8
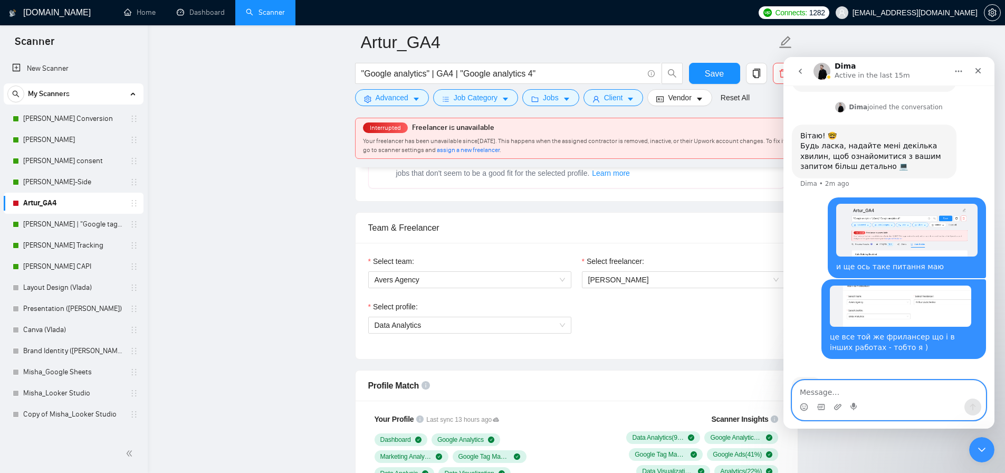
click at [581, 251] on div "Select team: Avers Agency Select freelancer: [PERSON_NAME] Select profile: Data…" at bounding box center [577, 301] width 442 height 116
click at [574, 144] on span "Your freelancer has been unavailable since [DATE] . This happens when the assig…" at bounding box center [574, 145] width 423 height 16
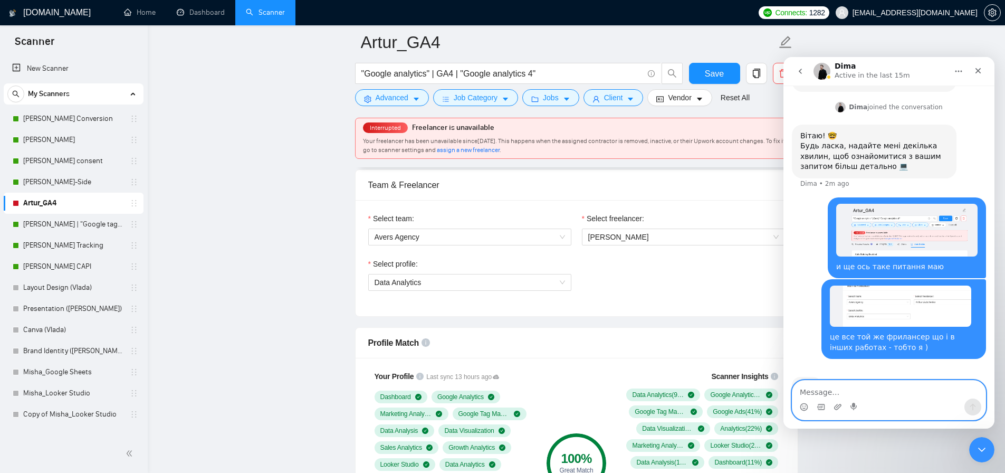
scroll to position [407, 0]
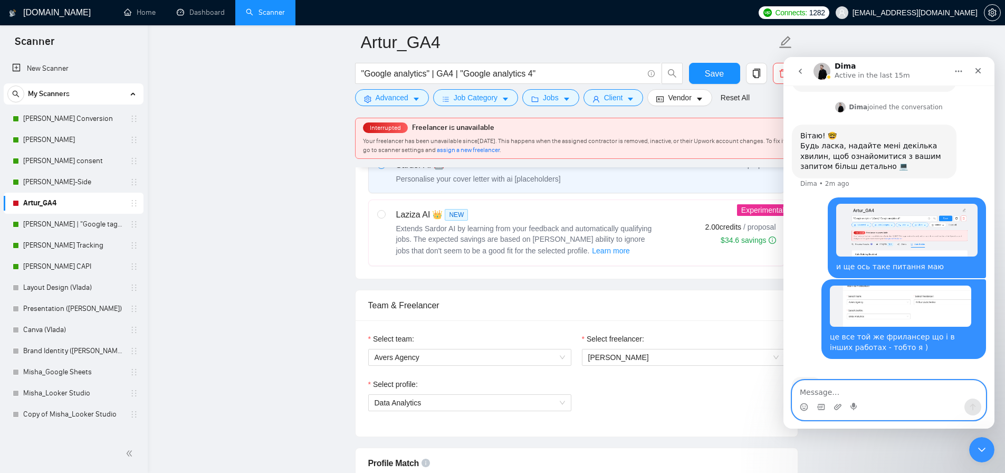
click at [68, 111] on link "[PERSON_NAME] Conversion" at bounding box center [73, 118] width 100 height 21
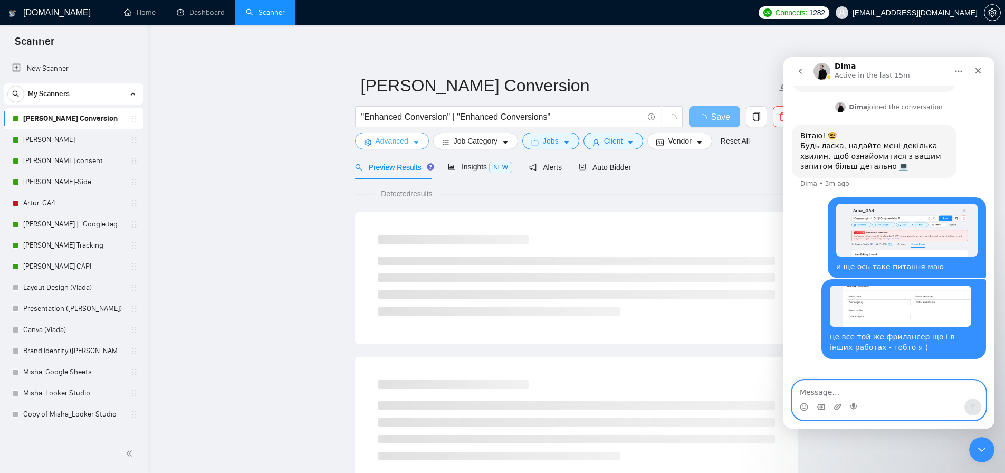
click at [398, 140] on span "Advanced" at bounding box center [392, 141] width 33 height 12
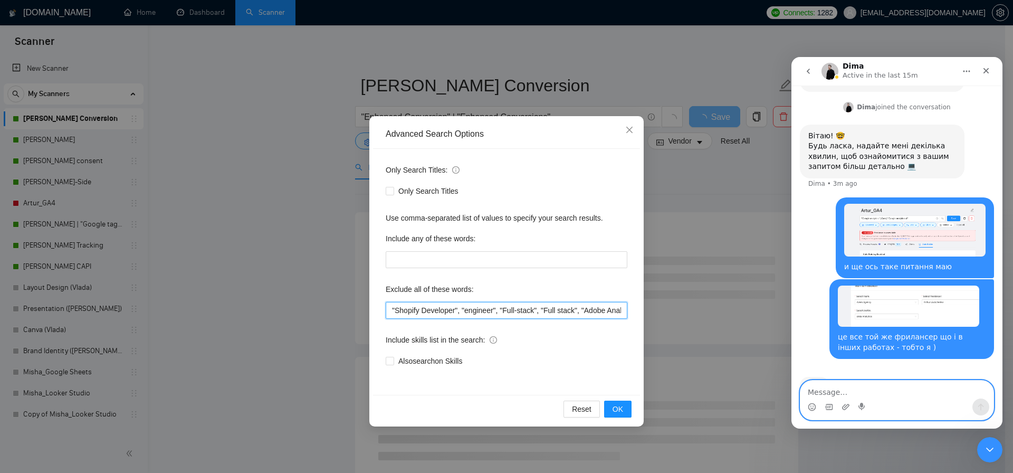
click at [390, 312] on input ""Shopify Developer", "engineer", "Full-stack", "Full stack", "Adobe Analytics",…" at bounding box center [507, 310] width 242 height 17
click at [406, 312] on input "Яфзшук"Shopify Developer", "engineer", "Full-stack", "Full stack", "Adobe Analy…" at bounding box center [507, 310] width 242 height 17
paste input "Zapier"
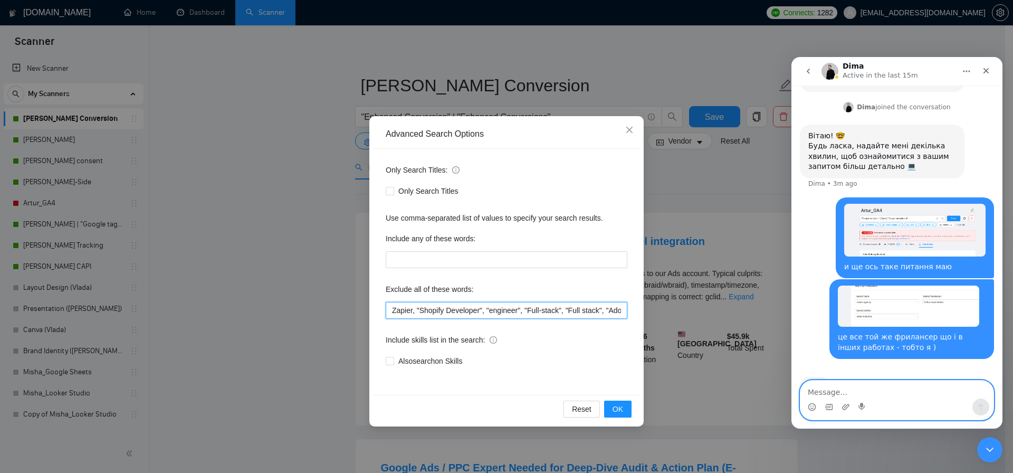
click at [404, 306] on input "Zapier, "Shopify Developer", "engineer", "Full-stack", "Full stack", "Adobe Ana…" at bounding box center [507, 310] width 242 height 17
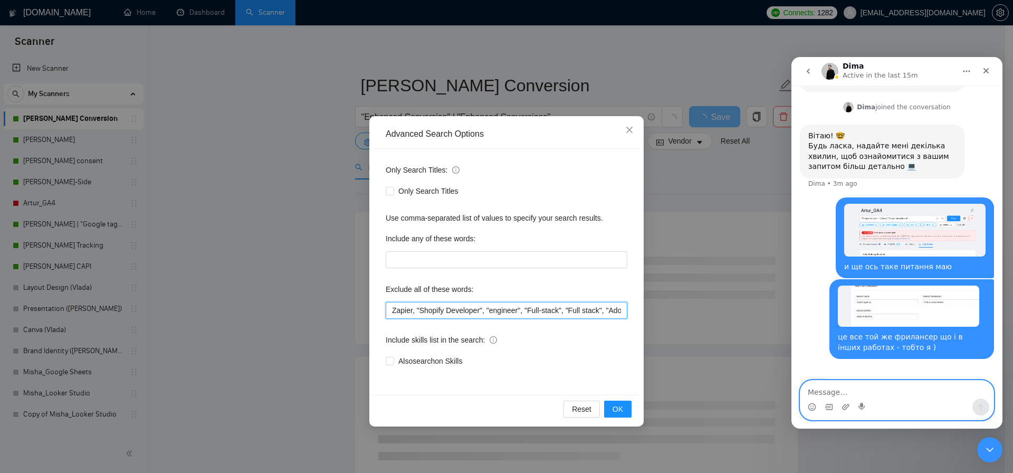
drag, startPoint x: 416, startPoint y: 312, endPoint x: 364, endPoint y: 313, distance: 51.7
click at [364, 313] on div "Advanced Search Options Only Search Titles: Only Search Titles Use comma-separa…" at bounding box center [506, 236] width 1013 height 473
type input "Zapier, "Shopify Developer", "engineer", "Full-stack", "Full stack", "Adobe Ana…"
click at [621, 412] on span "OK" at bounding box center [618, 409] width 11 height 12
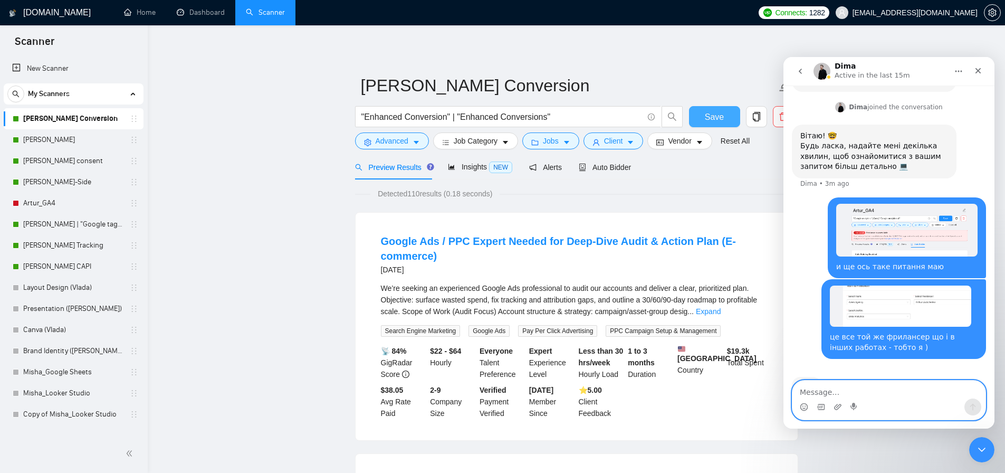
click at [706, 122] on span "Save" at bounding box center [714, 116] width 19 height 13
click at [58, 144] on link "[PERSON_NAME]" at bounding box center [73, 139] width 100 height 21
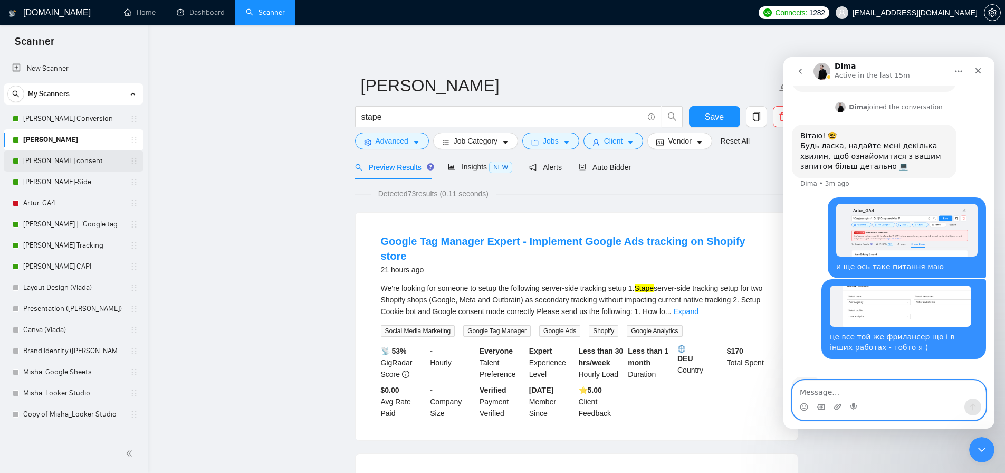
click at [71, 163] on link "[PERSON_NAME] consent" at bounding box center [73, 160] width 100 height 21
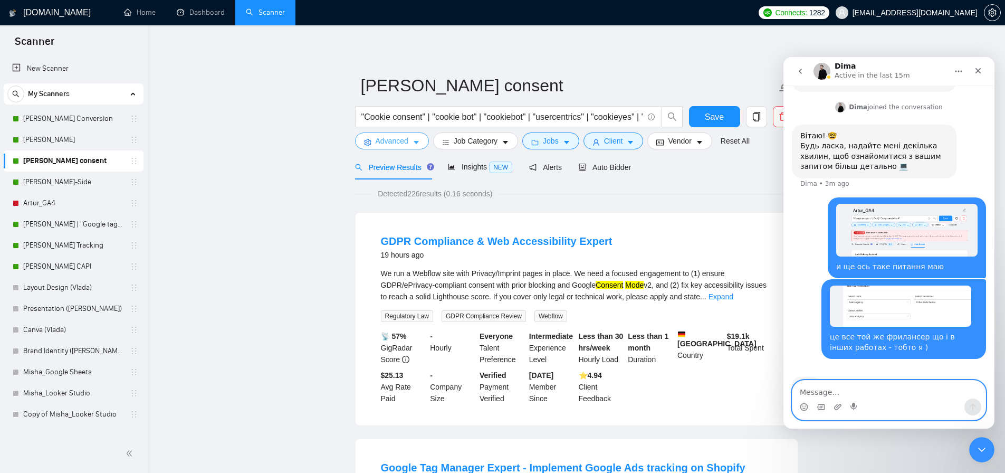
click at [387, 144] on span "Advanced" at bounding box center [392, 141] width 33 height 12
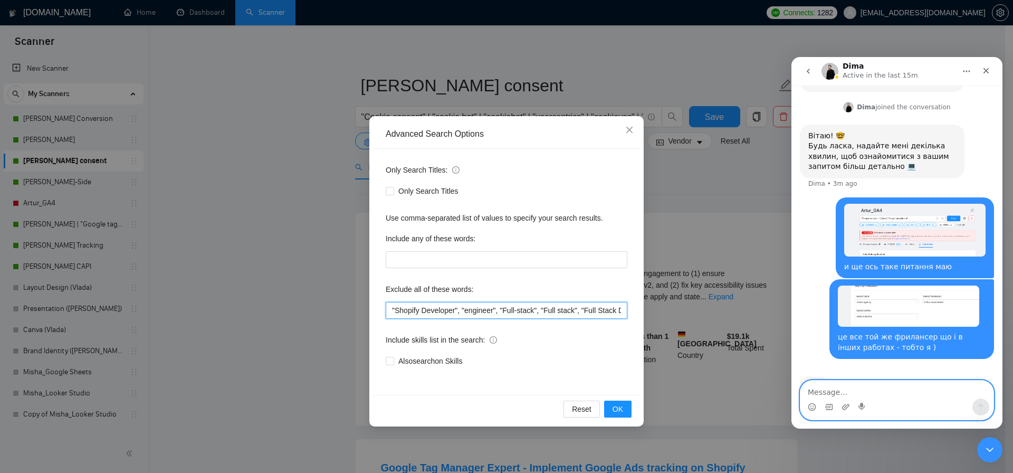
click at [389, 308] on input ""Shopify Developer", "engineer", "Full-stack", "Full stack", "Full Stack Develo…" at bounding box center [507, 310] width 242 height 17
paste input "Zapier,"
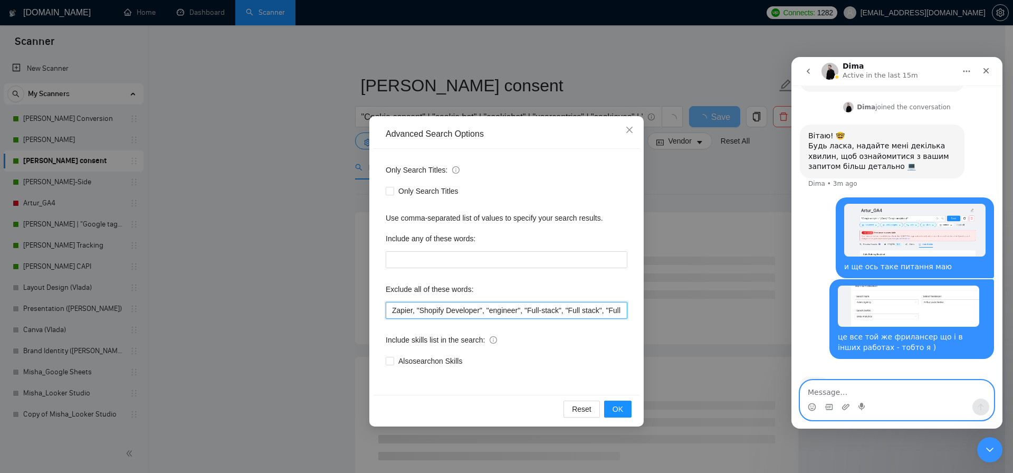
drag, startPoint x: 418, startPoint y: 310, endPoint x: 385, endPoint y: 311, distance: 33.3
click at [386, 312] on input "Zapier, "Shopify Developer", "engineer", "Full-stack", "Full stack", "Full Stac…" at bounding box center [507, 310] width 242 height 17
type input "Zapier, "Shopify Developer", "engineer", "Full-stack", "Full stack", "Full Stac…"
click at [611, 404] on button "OK" at bounding box center [617, 408] width 27 height 17
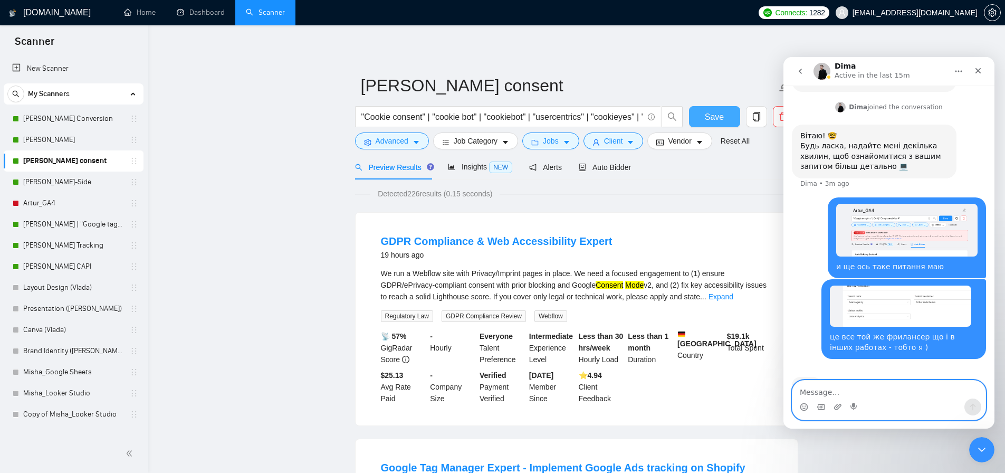
click at [703, 120] on button "Save" at bounding box center [714, 116] width 51 height 21
click at [72, 182] on link "[PERSON_NAME]-Side" at bounding box center [73, 181] width 100 height 21
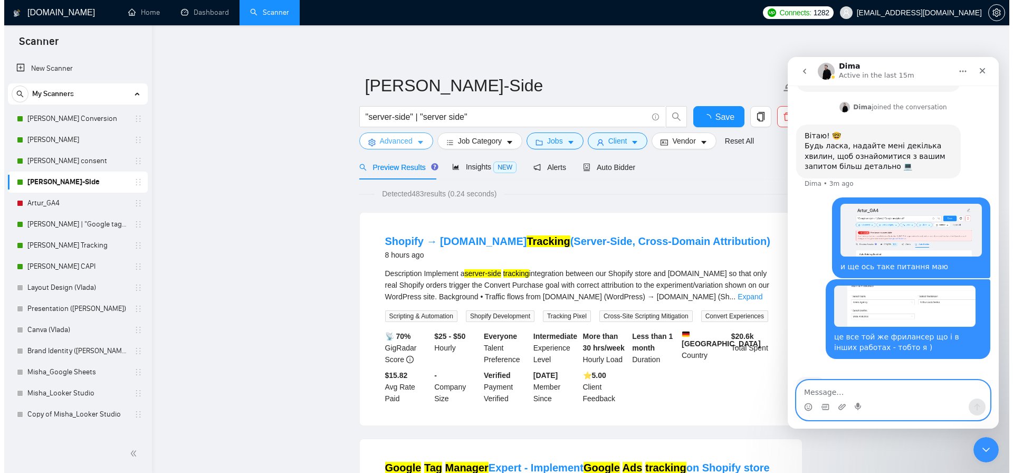
scroll to position [432, 0]
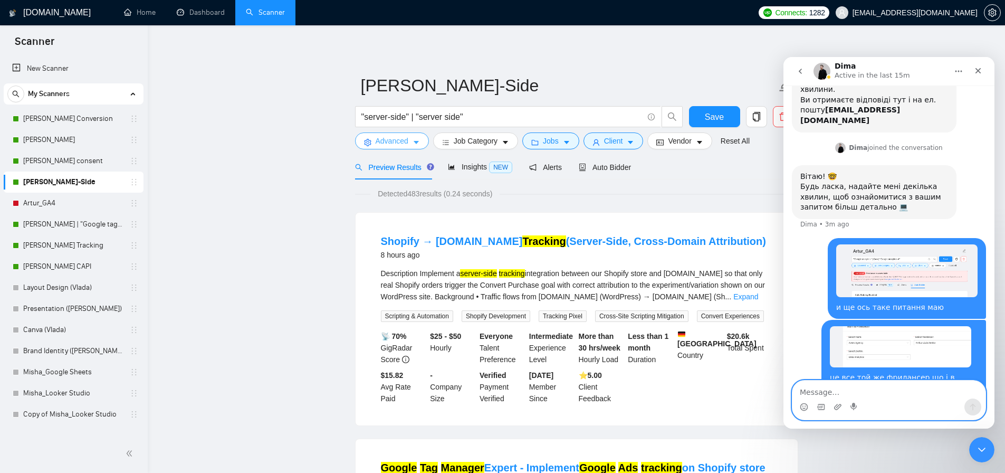
click at [397, 143] on span "Advanced" at bounding box center [392, 141] width 33 height 12
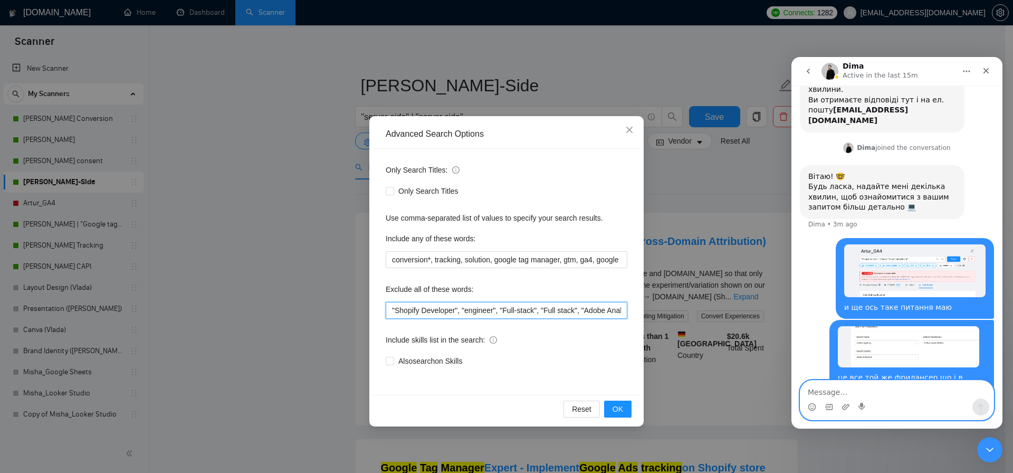
click at [391, 309] on input ""Shopify Developer", "engineer", "Full-stack", "Full stack", "Adobe Analytics",…" at bounding box center [507, 310] width 242 height 17
paste input "Zapier,"
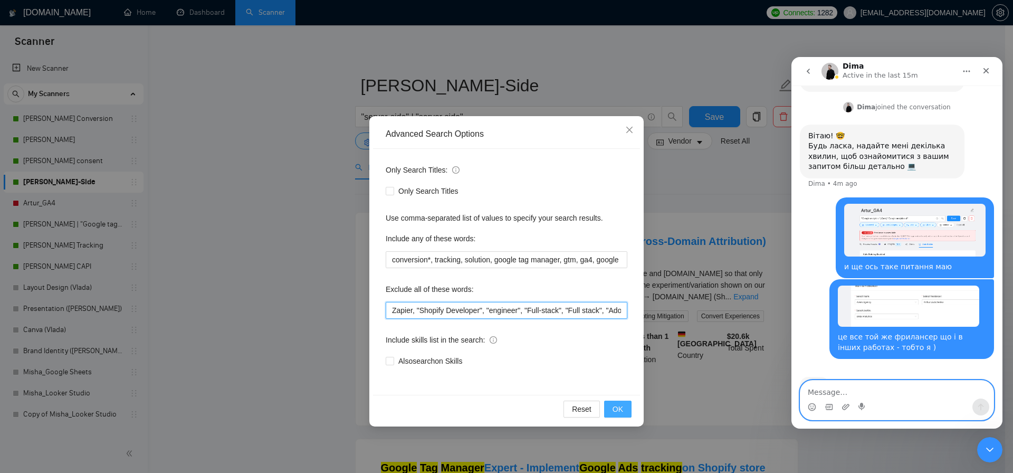
type input "Zapier, "Shopify Developer", "engineer", "Full-stack", "Full stack", "Adobe Ana…"
click at [615, 408] on span "OK" at bounding box center [618, 409] width 11 height 12
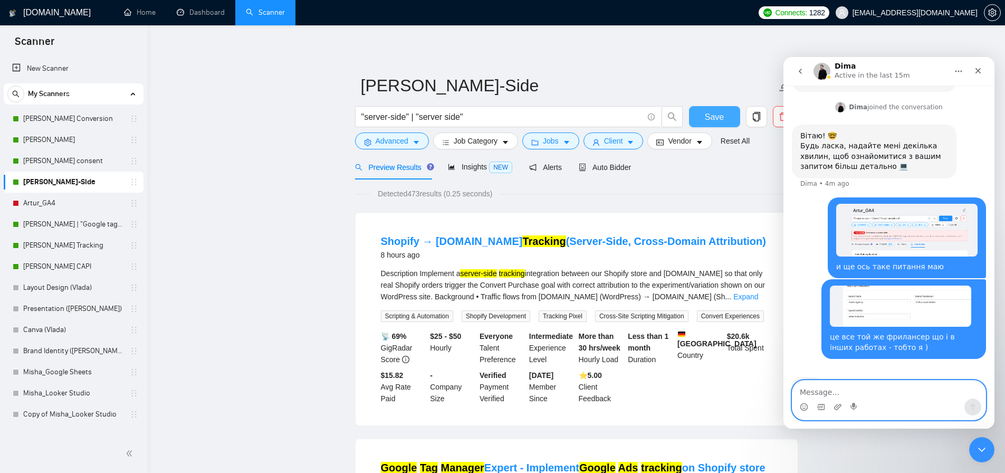
click at [716, 120] on span "Save" at bounding box center [714, 116] width 19 height 13
click at [68, 226] on link "[PERSON_NAME] | "Google tag manager" at bounding box center [73, 224] width 100 height 21
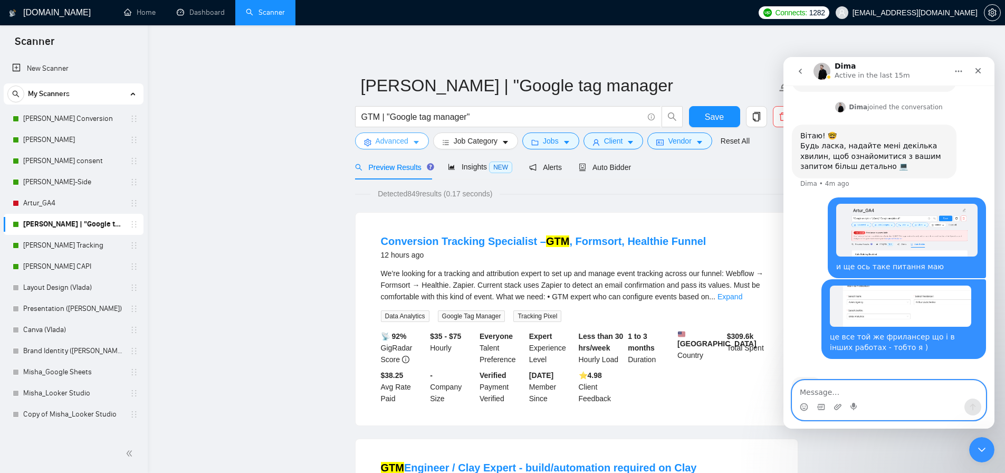
click at [391, 145] on span "Advanced" at bounding box center [392, 141] width 33 height 12
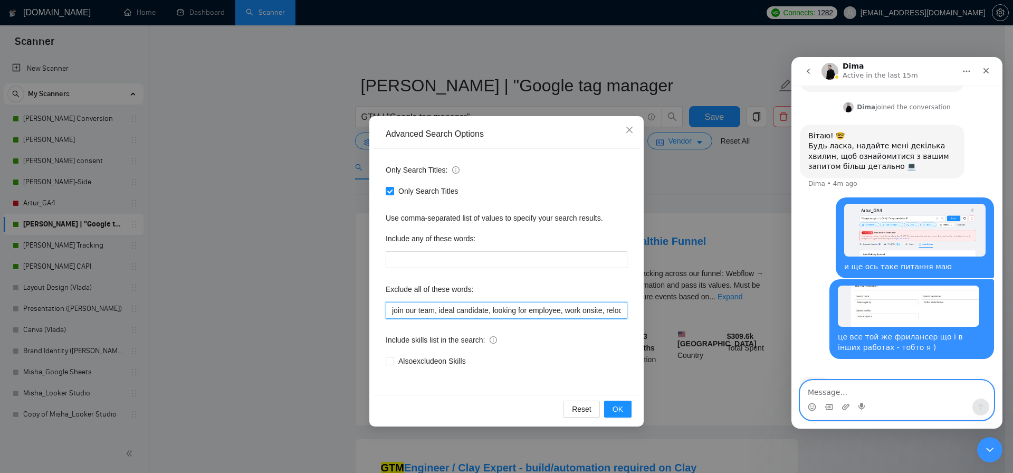
drag, startPoint x: 392, startPoint y: 309, endPoint x: 379, endPoint y: 311, distance: 12.9
click at [392, 309] on input "join our team, ideal candidate, looking for employee, work onsite, relocation r…" at bounding box center [507, 310] width 242 height 17
drag, startPoint x: 379, startPoint y: 311, endPoint x: 364, endPoint y: 312, distance: 15.3
click at [364, 312] on div "Advanced Search Options Only Search Titles: Only Search Titles Use comma-separa…" at bounding box center [506, 236] width 1013 height 473
paste input "Zapier,"
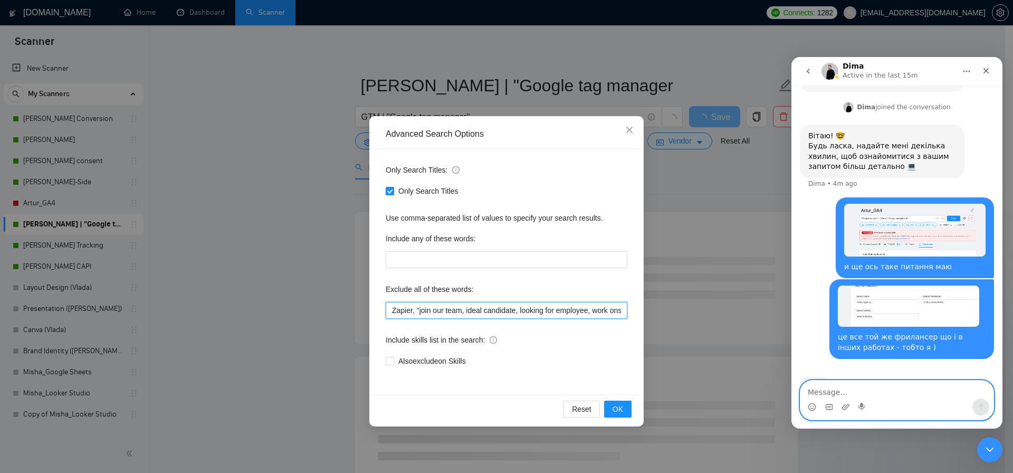
click at [464, 310] on input "Zapier, "join our team, ideal candidate, looking for employee, work onsite, rel…" at bounding box center [507, 310] width 242 height 17
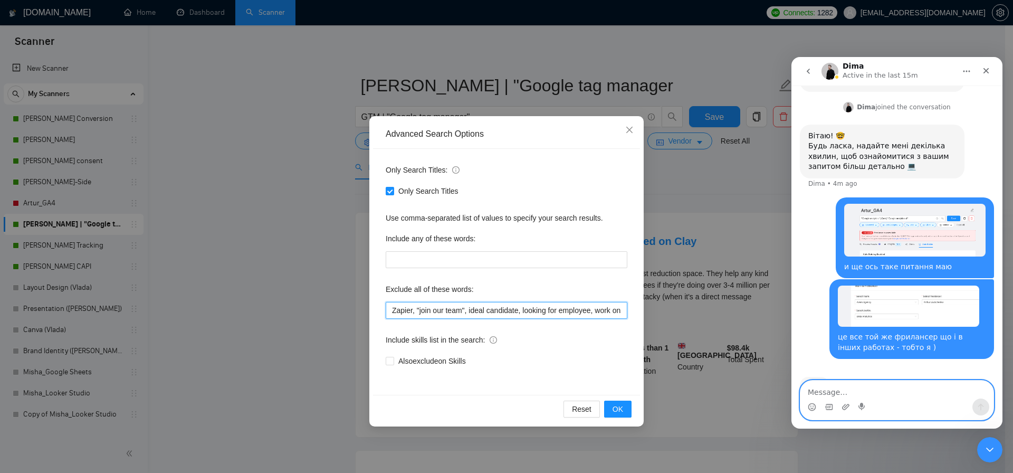
click at [472, 310] on input "Zapier, "join our team", ideal candidate, looking for employee, work onsite, re…" at bounding box center [507, 310] width 242 height 17
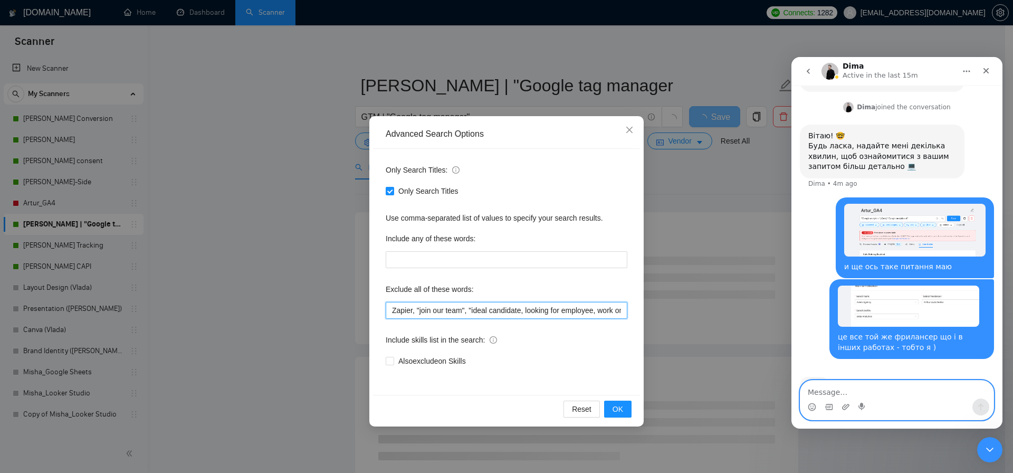
click at [527, 312] on input "Zapier, "join our team", "ideal candidate, looking for employee, work onsite, r…" at bounding box center [507, 310] width 242 height 17
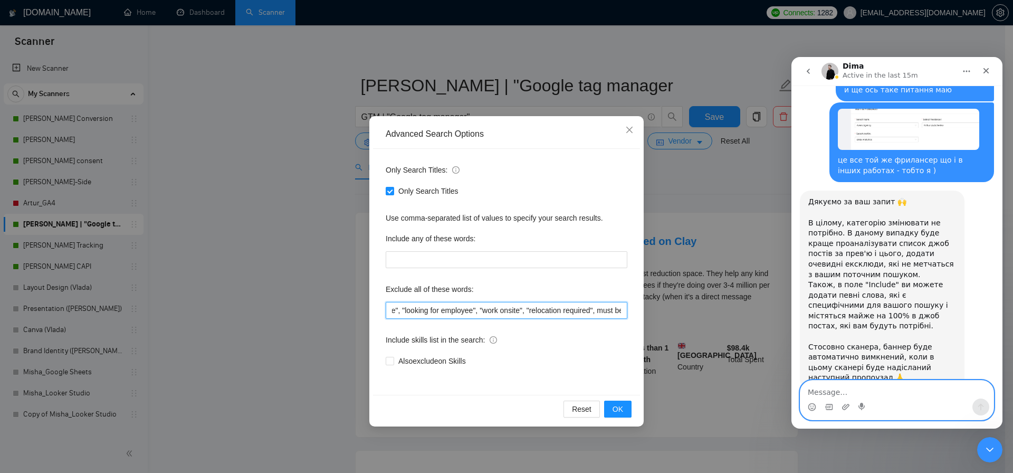
scroll to position [0, 203]
click at [539, 313] on input "Zapier, "join our team", "ideal candidate", "looking for employee", "work onsit…" at bounding box center [507, 310] width 242 height 17
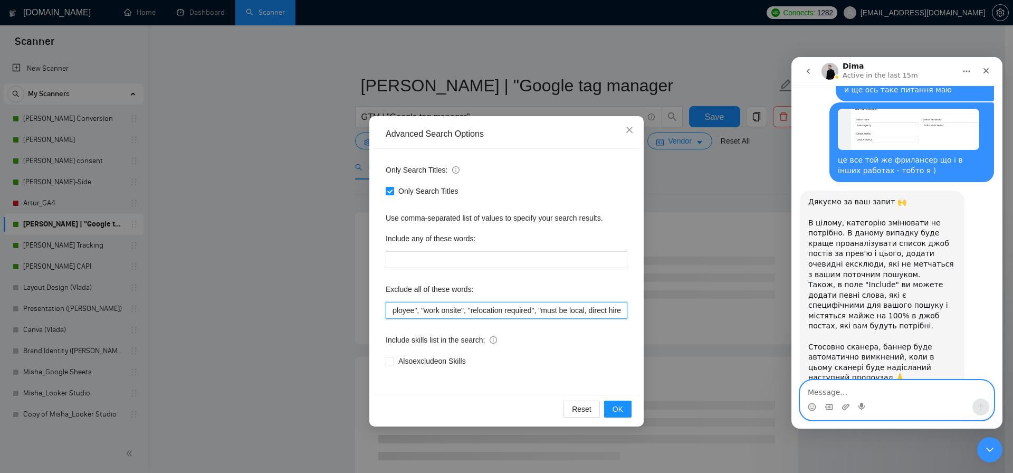
click at [585, 310] on input "Zapier, "join our team", "ideal candidate", "looking for employee", "work onsit…" at bounding box center [507, 310] width 242 height 17
drag, startPoint x: 589, startPoint y: 310, endPoint x: 667, endPoint y: 315, distance: 78.8
click at [668, 315] on div "Advanced Search Options Only Search Titles: Only Search Titles Use comma-separa…" at bounding box center [506, 236] width 1013 height 473
drag, startPoint x: 567, startPoint y: 311, endPoint x: 580, endPoint y: 311, distance: 12.7
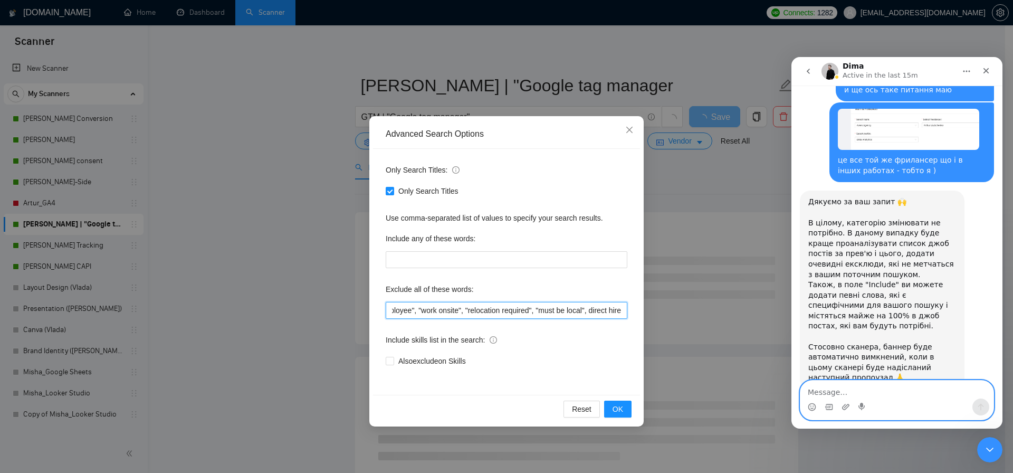
click at [579, 311] on input "Zapier, "join our team", "ideal candidate", "looking for employee", "work onsit…" at bounding box center [507, 310] width 242 height 17
click at [585, 311] on input "Zapier, "join our team", "ideal candidate", "looking for employee", "work onsit…" at bounding box center [507, 310] width 242 height 17
click at [588, 311] on input "Zapier, "join our team", "ideal candidate", "looking for employee", "work onsit…" at bounding box center [507, 310] width 242 height 17
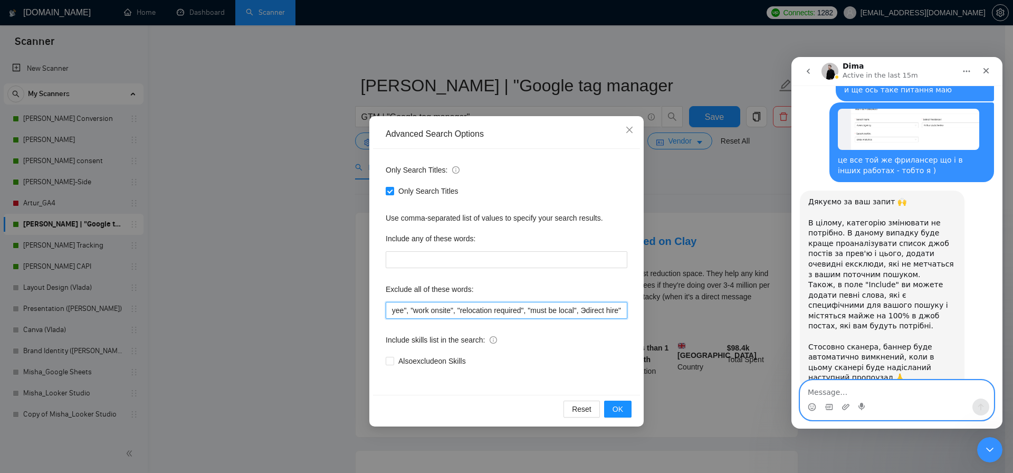
scroll to position [0, 217]
click at [580, 310] on input "Zapier, "join our team", "ideal candidate", "looking for employee", "work onsit…" at bounding box center [507, 310] width 242 height 17
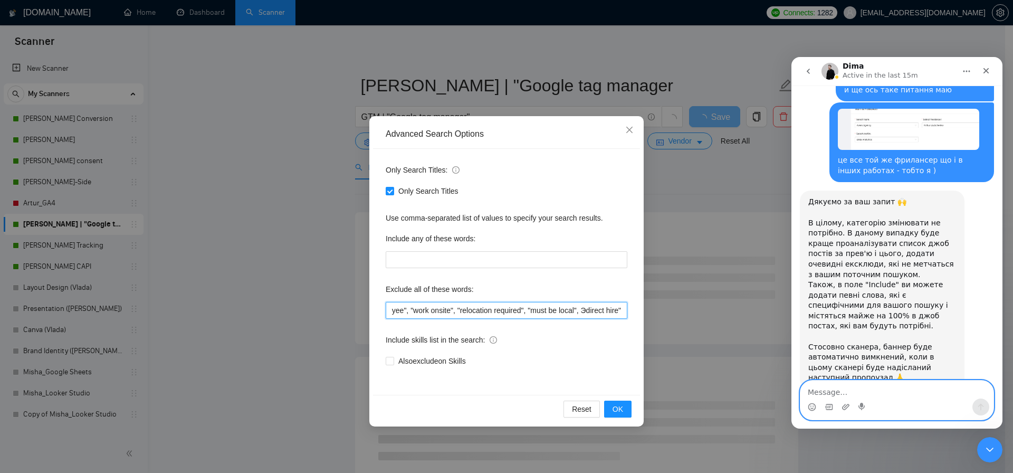
paste input """
type input "Zapier, "join our team", "ideal candidate", "looking for employee", "work onsit…"
click at [622, 410] on span "OK" at bounding box center [618, 409] width 11 height 12
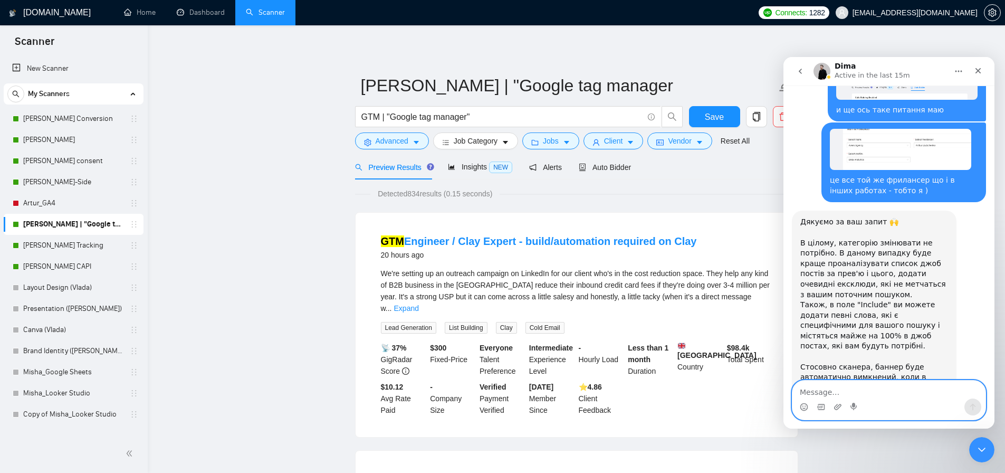
scroll to position [638, 0]
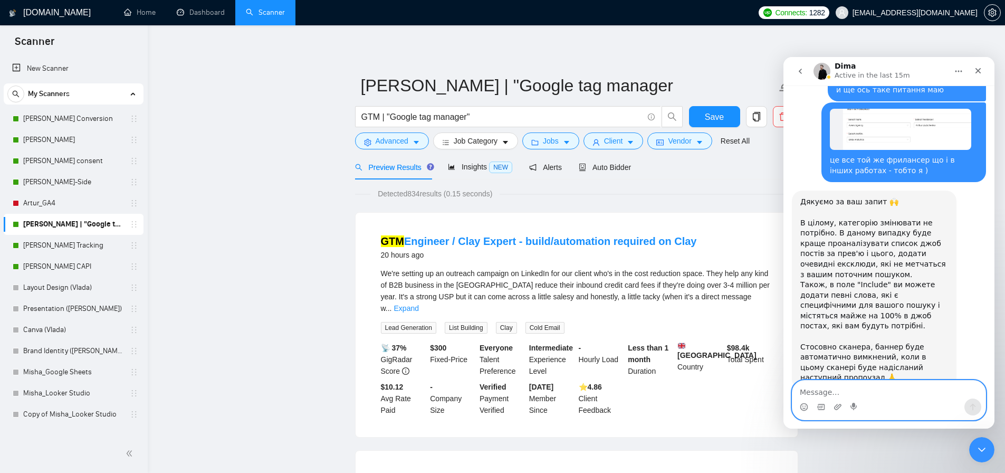
click at [856, 348] on div "Дякуємо за ваш запит 🙌 В цілому, категорію змінювати не потрібно. В даному випа…" at bounding box center [874, 290] width 148 height 186
drag, startPoint x: 834, startPoint y: 346, endPoint x: 800, endPoint y: 318, distance: 44.2
click at [800, 318] on div "Дякуємо за ваш запит 🙌 В цілому, категорію змінювати не потрібно. В даному випа…" at bounding box center [874, 290] width 148 height 186
copy div "Стосовно сканера, баннер буде автоматично вимкнений, коли в цьому сканері буде …"
click at [832, 390] on textarea "Message…" at bounding box center [889, 389] width 193 height 18
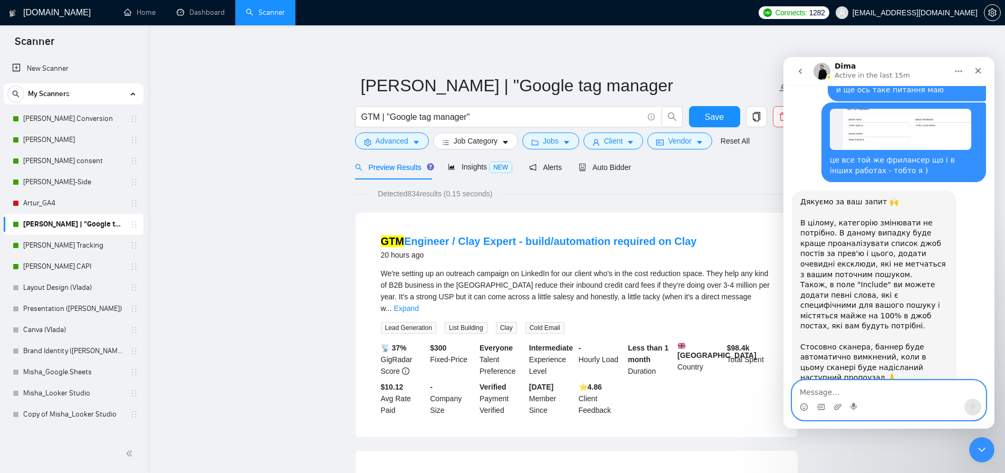
paste textarea "Стосовно сканера, баннер буде автоматично вимкнений, коли в цьому сканері буде …"
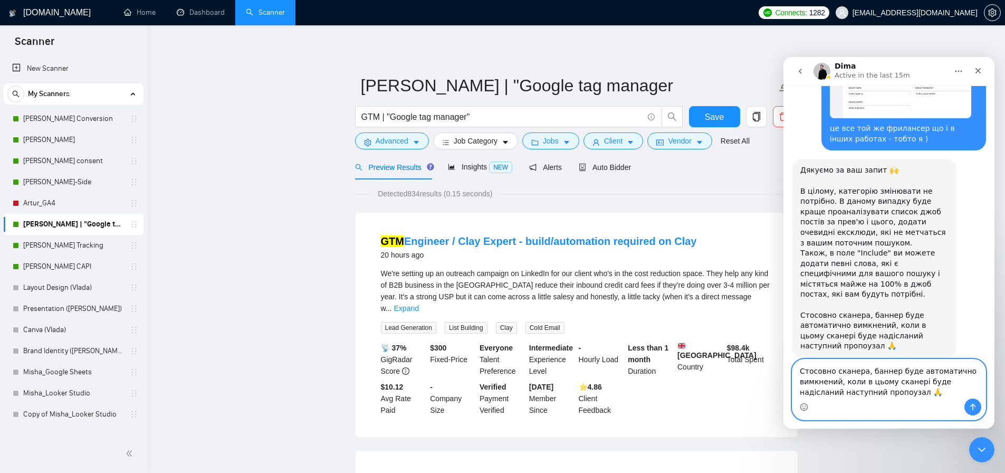
scroll to position [681, 0]
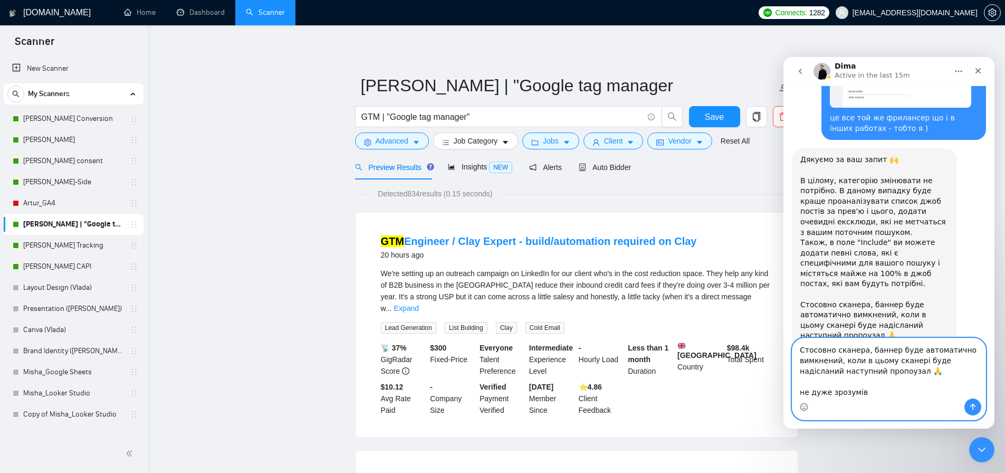
type textarea "Стосовно сканера, баннер буде автоматично вимкнений, коли в цьому сканері буде …"
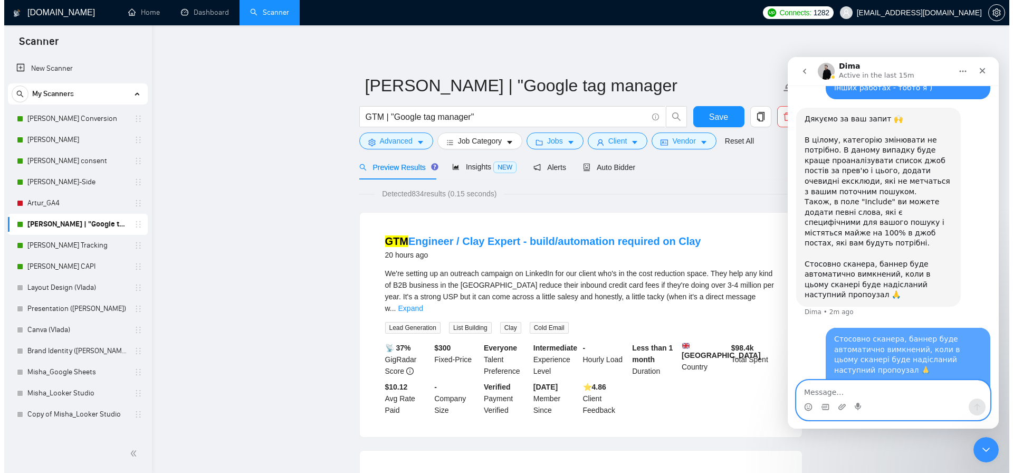
scroll to position [722, 0]
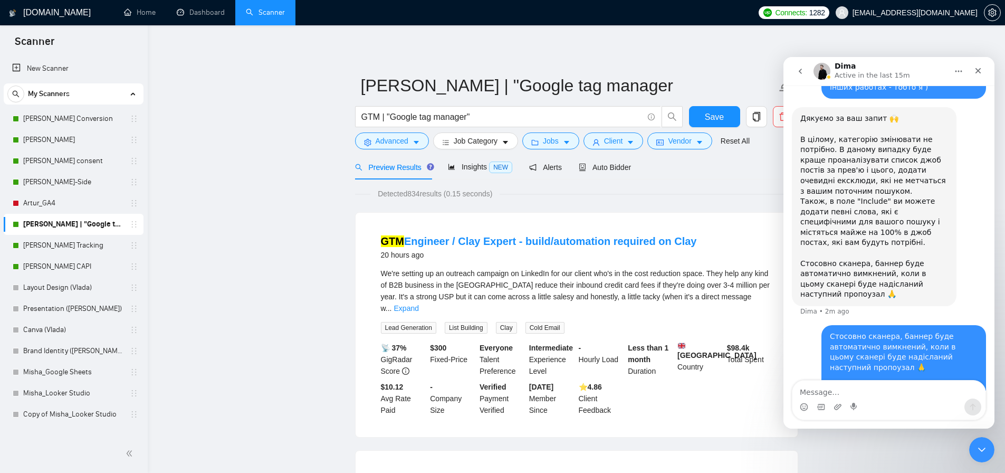
click at [731, 118] on button "Save" at bounding box center [714, 116] width 51 height 21
click at [81, 244] on link "[PERSON_NAME] Tracking" at bounding box center [73, 245] width 100 height 21
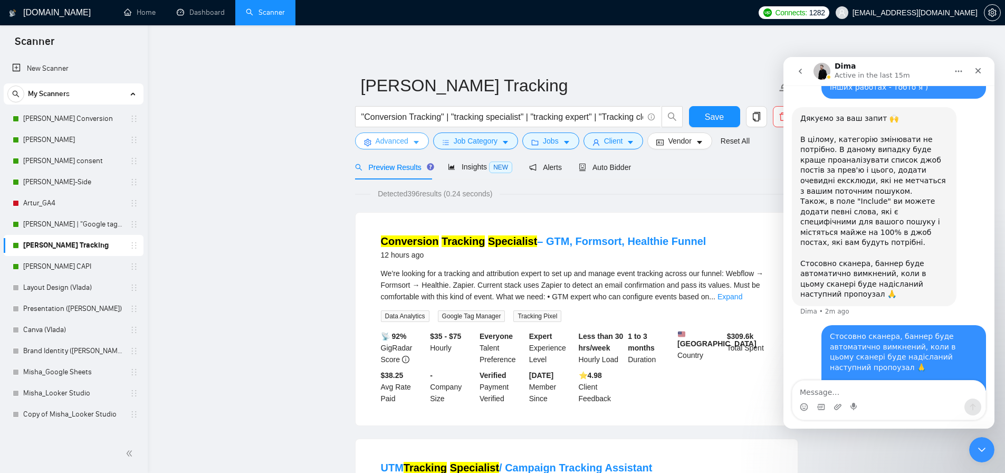
click at [394, 145] on span "Advanced" at bounding box center [392, 141] width 33 height 12
click at [401, 141] on span "Advanced" at bounding box center [392, 141] width 33 height 12
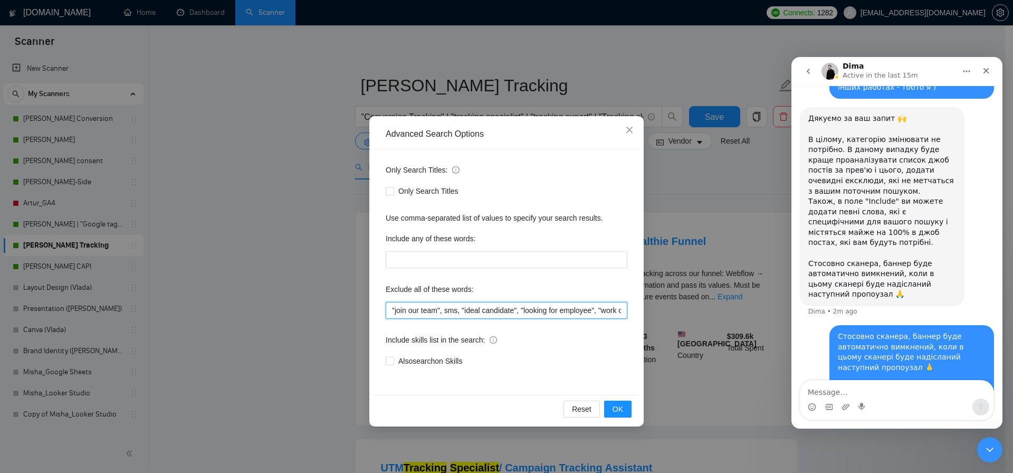
click at [393, 310] on input ""join our team", sms, "ideal candidate", "looking for employee", "work onsite",…" at bounding box center [507, 310] width 242 height 17
paste input "Стосовно сканера, баннер буде автоматично вимкнений, коли в цьому сканері буде …"
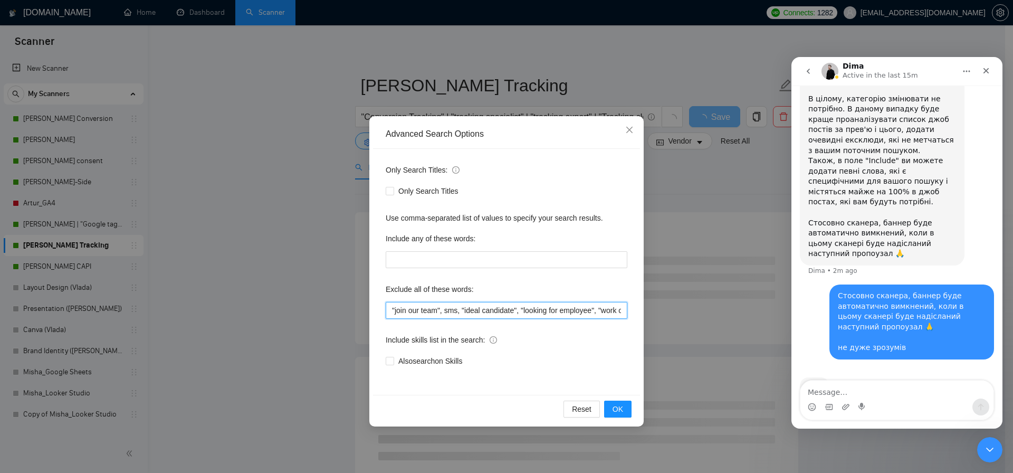
drag, startPoint x: 380, startPoint y: 314, endPoint x: 274, endPoint y: 314, distance: 106.1
click at [274, 314] on div "Advanced Search Options Only Search Titles: Only Search Titles Use comma-separa…" at bounding box center [506, 236] width 1013 height 473
click at [403, 317] on input ""join our team", sms, "ideal candidate", "looking for employee", "work onsite",…" at bounding box center [507, 310] width 242 height 17
click at [392, 311] on input ""join our team", sms, "ideal candidate", "looking for employee", "work onsite",…" at bounding box center [507, 310] width 242 height 17
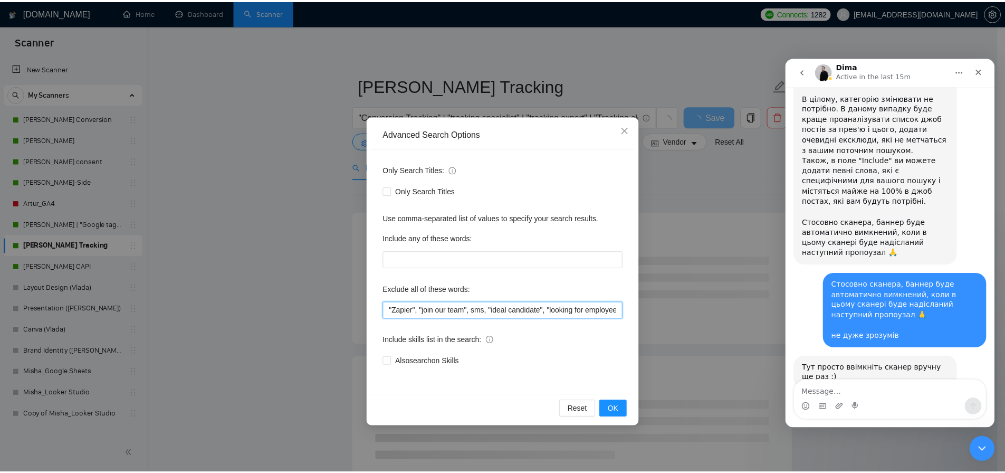
scroll to position [804, 0]
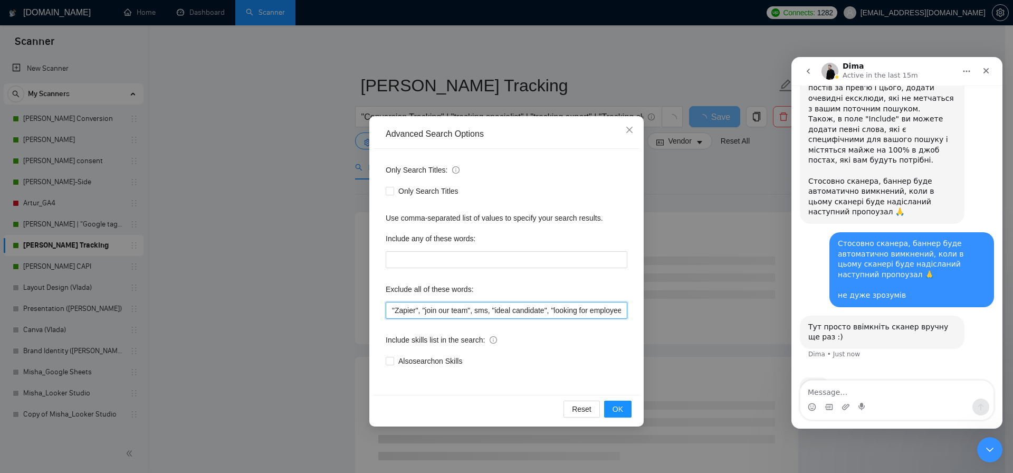
click at [420, 309] on input ""Zapier", "join our team", sms, "ideal candidate", "looking for employee", "wor…" at bounding box center [507, 310] width 242 height 17
click at [396, 309] on input ""Zapier, "join our team", sms, "ideal candidate", "looking for employee", "work…" at bounding box center [507, 310] width 242 height 17
drag, startPoint x: 419, startPoint y: 311, endPoint x: 364, endPoint y: 310, distance: 55.4
click at [364, 310] on div "Advanced Search Options Only Search Titles: Only Search Titles Use comma-separa…" at bounding box center [506, 236] width 1013 height 473
type input "Zapier, "join our team", sms, "ideal candidate", "looking for employee", "work …"
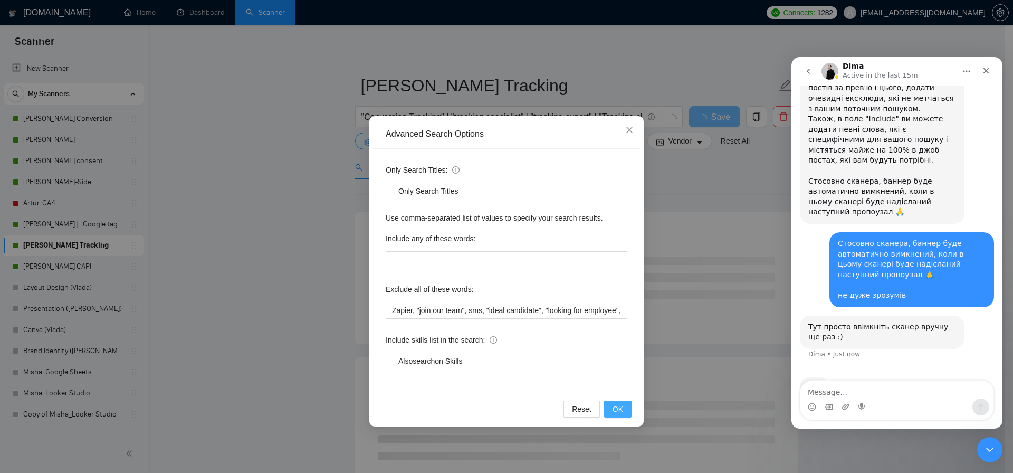
click at [614, 409] on span "OK" at bounding box center [618, 409] width 11 height 12
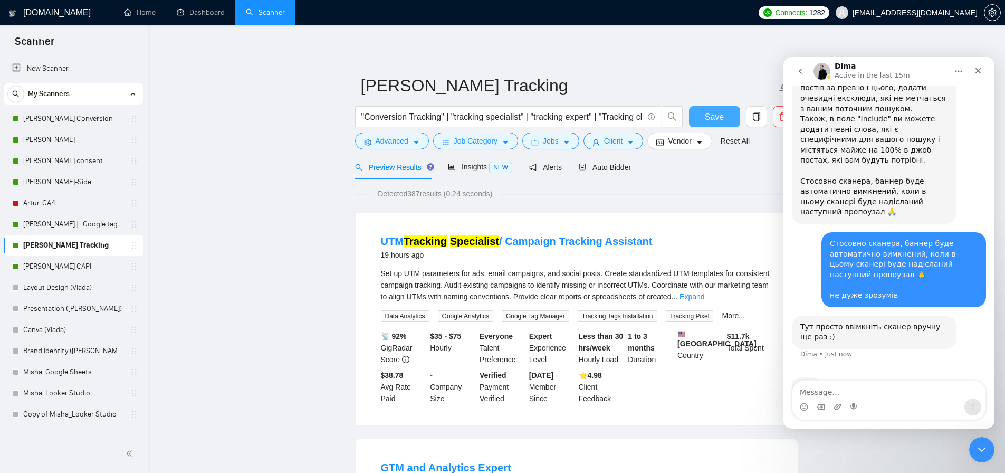
click at [711, 118] on span "Save" at bounding box center [714, 116] width 19 height 13
click at [65, 267] on link "[PERSON_NAME] CAPI" at bounding box center [73, 266] width 100 height 21
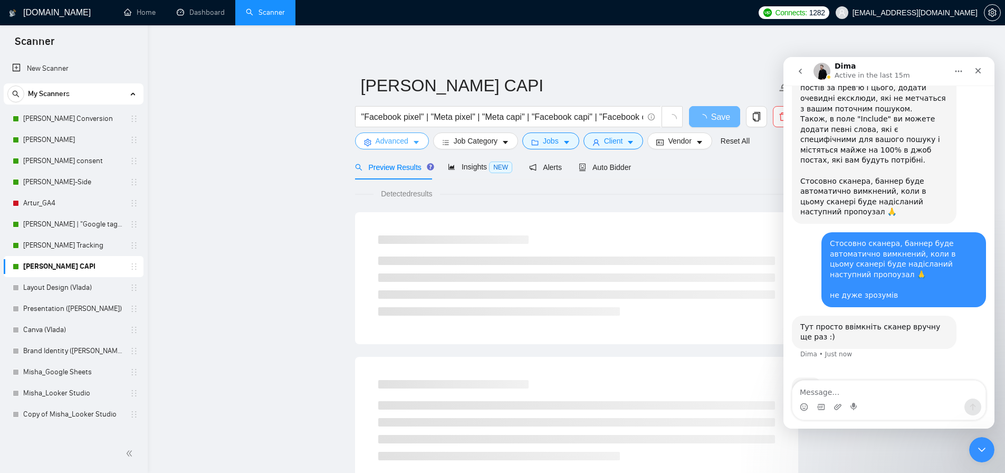
click at [396, 141] on span "Advanced" at bounding box center [392, 141] width 33 height 12
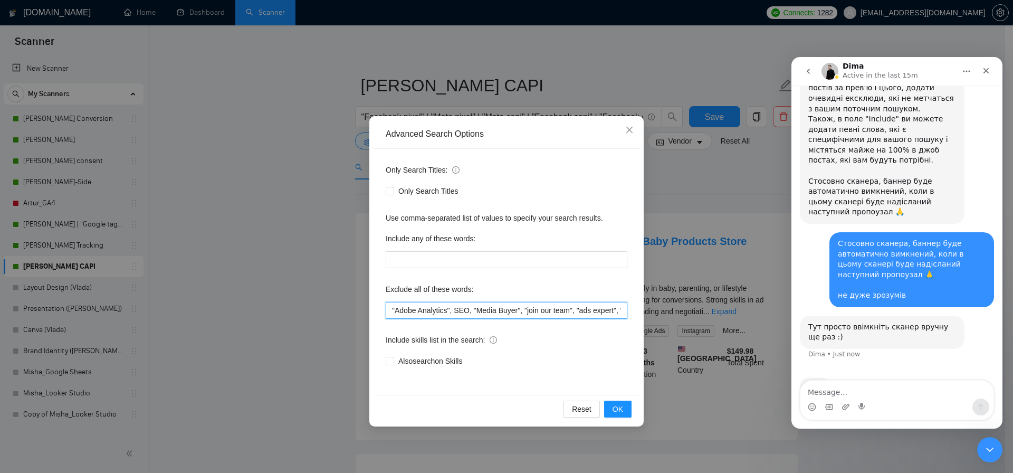
click at [390, 311] on input ""Adobe Analytics", SEO, "Media Buyer", "join our team", "ads expert", "ads spec…" at bounding box center [507, 310] width 242 height 17
paste input "Zapier,"
type input "Zapier, "Adobe Analytics", SEO, "Media Buyer", "join our team", "ads expert", "…"
click at [610, 406] on button "OK" at bounding box center [617, 408] width 27 height 17
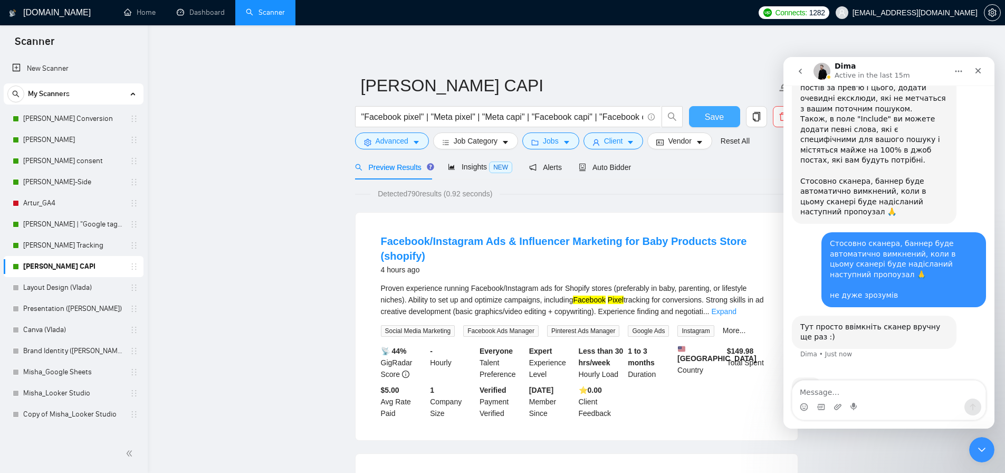
click at [700, 119] on button "Save" at bounding box center [714, 116] width 51 height 21
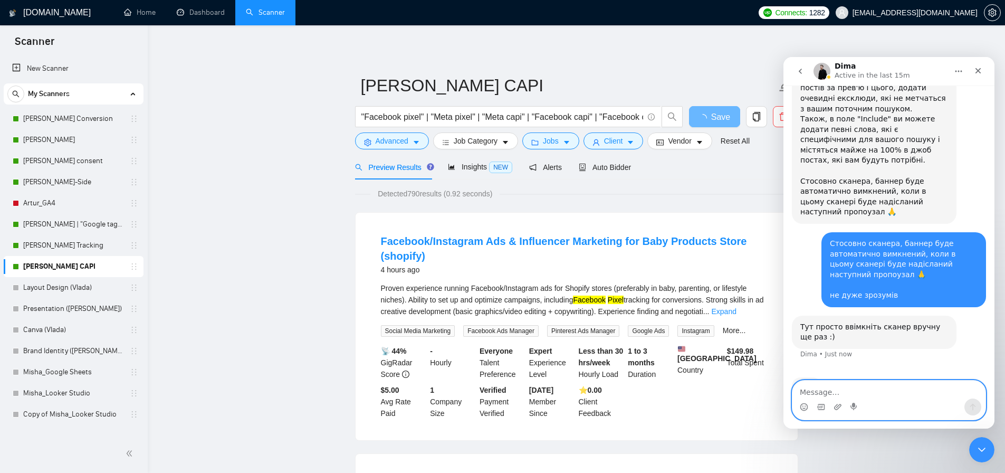
click at [821, 390] on textarea "Message…" at bounding box center [889, 389] width 193 height 18
paste textarea "поню"
type textarea "пон. дякую)"
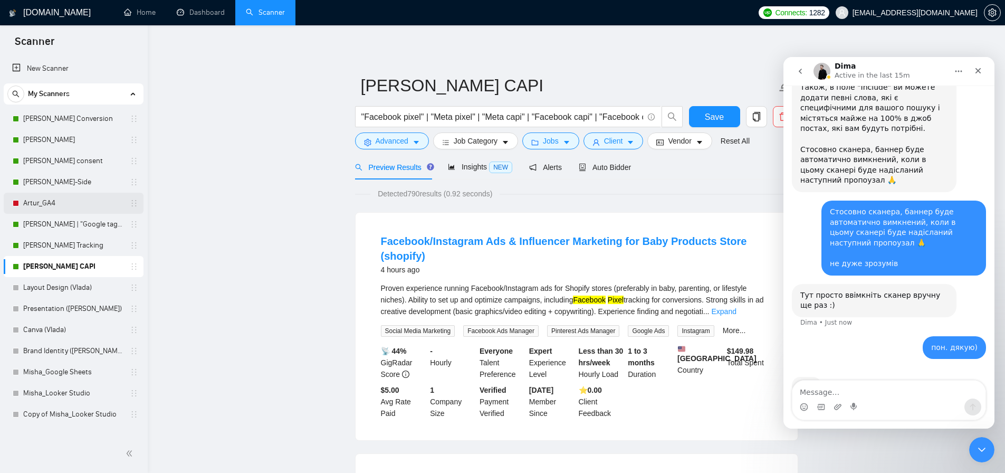
click at [44, 196] on link "Artur_GA4" at bounding box center [73, 203] width 100 height 21
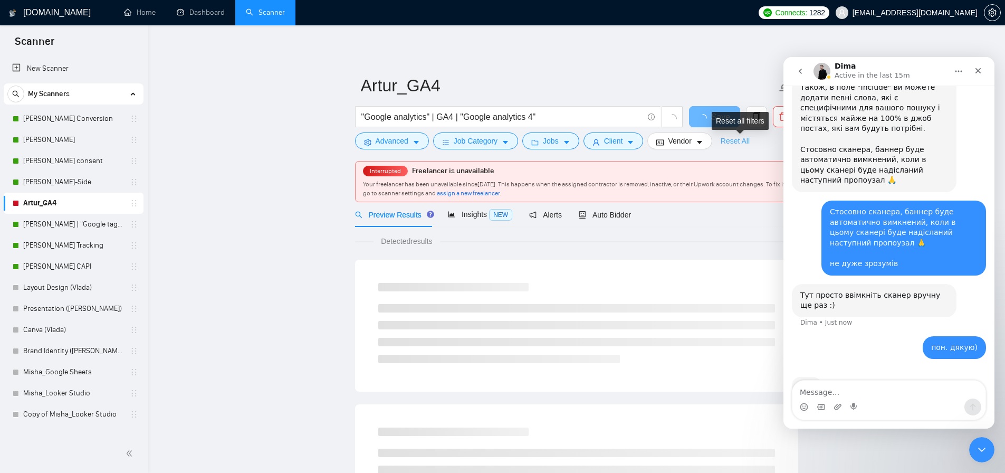
click at [732, 140] on link "Reset All" at bounding box center [735, 141] width 29 height 12
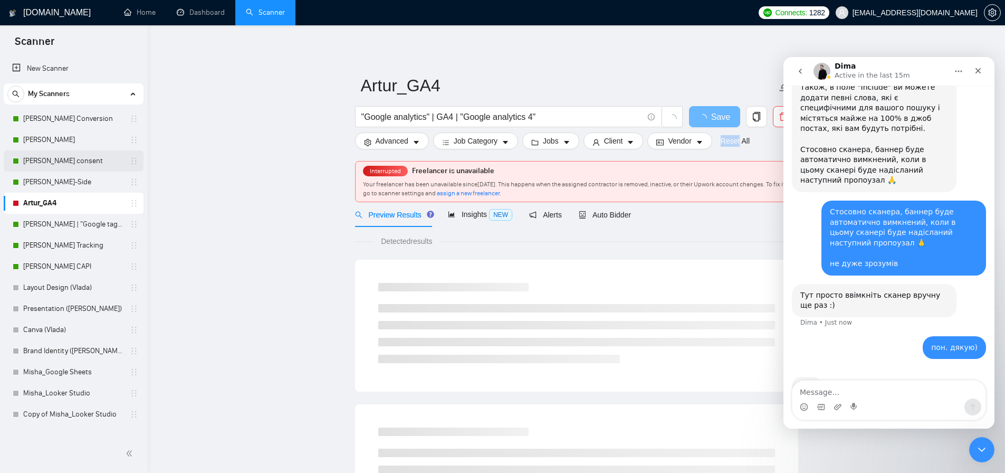
click at [65, 160] on link "[PERSON_NAME] consent" at bounding box center [73, 160] width 100 height 21
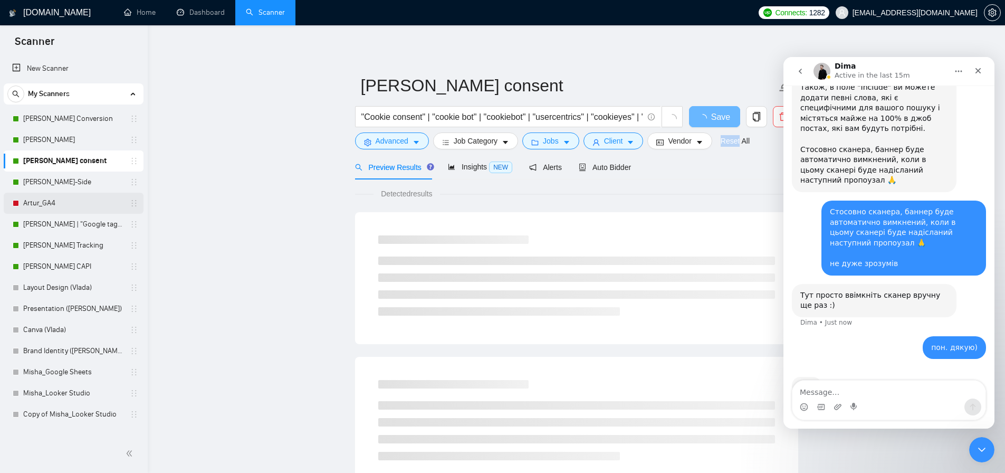
click at [67, 204] on link "Artur_GA4" at bounding box center [73, 203] width 100 height 21
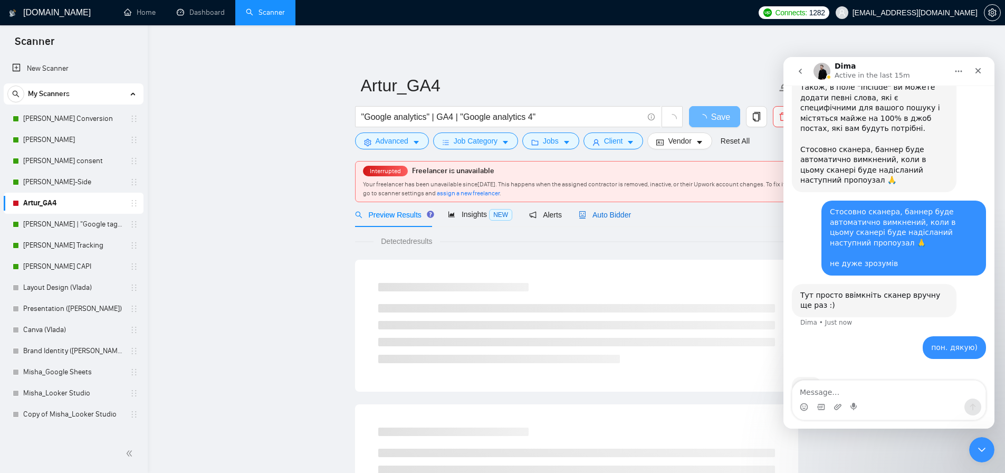
click at [613, 209] on div "Auto Bidder" at bounding box center [605, 215] width 52 height 12
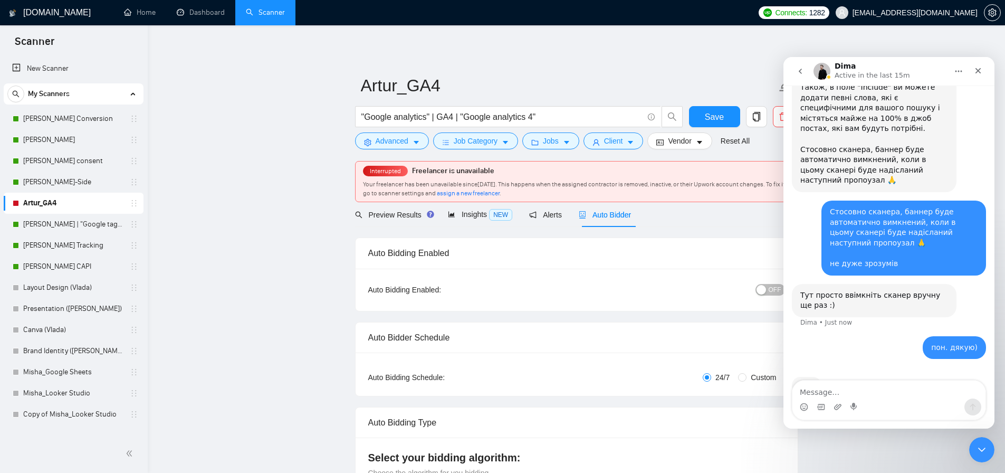
click at [767, 296] on div "OFF" at bounding box center [715, 289] width 139 height 17
click at [767, 290] on button "OFF" at bounding box center [771, 290] width 30 height 12
click at [719, 118] on span "Save" at bounding box center [714, 116] width 19 height 13
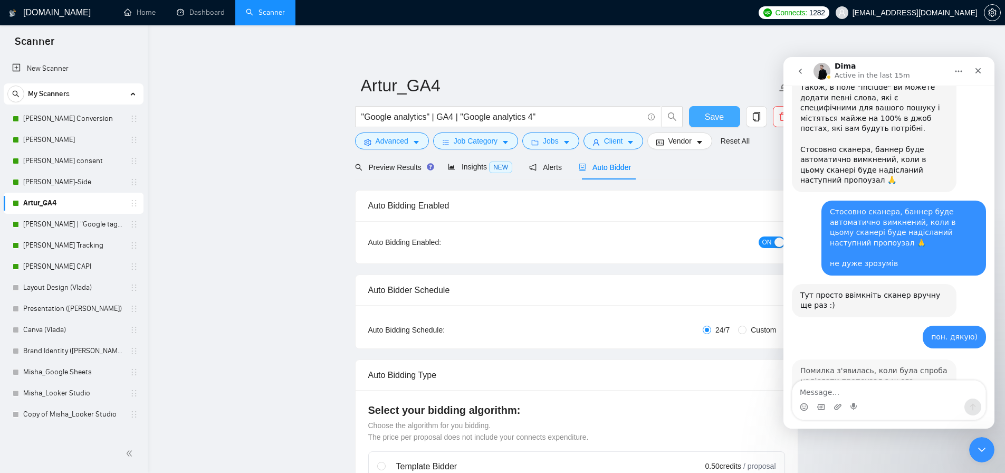
scroll to position [889, 0]
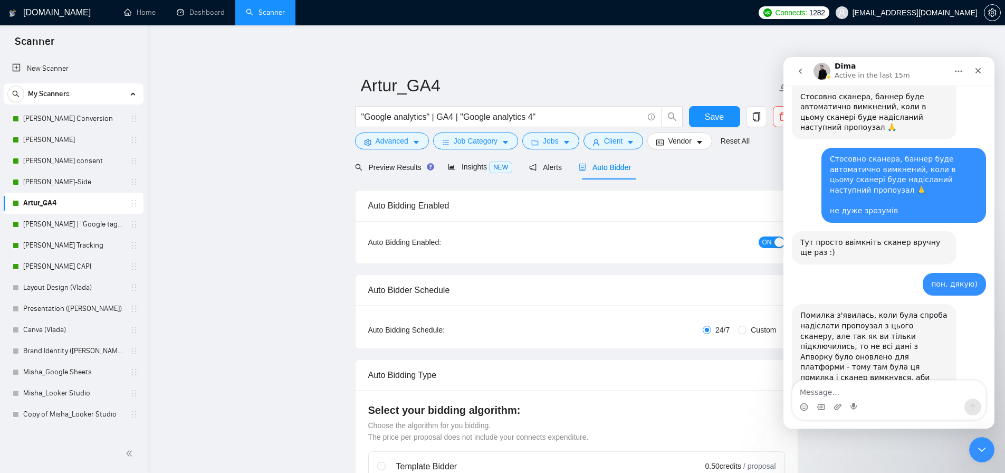
click at [835, 273] on div "пон. дякую) [EMAIL_ADDRESS][DOMAIN_NAME] • Just now" at bounding box center [889, 289] width 194 height 32
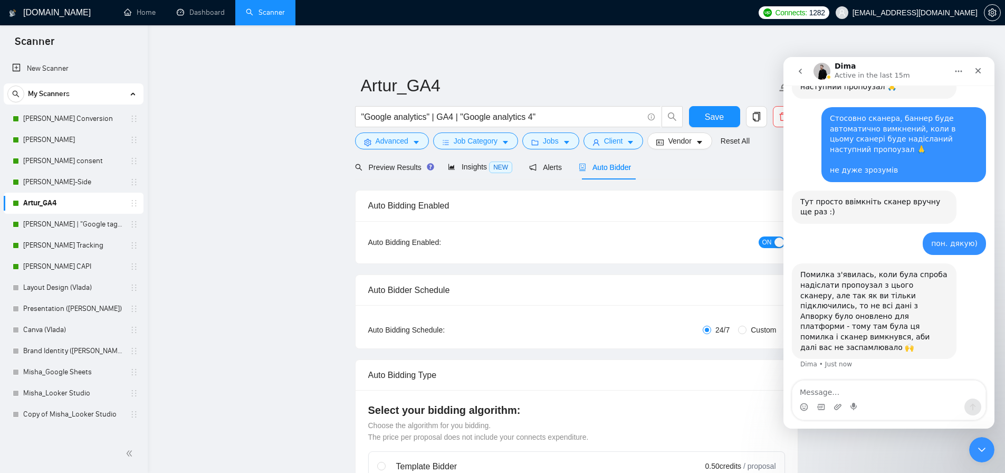
click at [856, 399] on div "Intercom messenger" at bounding box center [855, 406] width 8 height 17
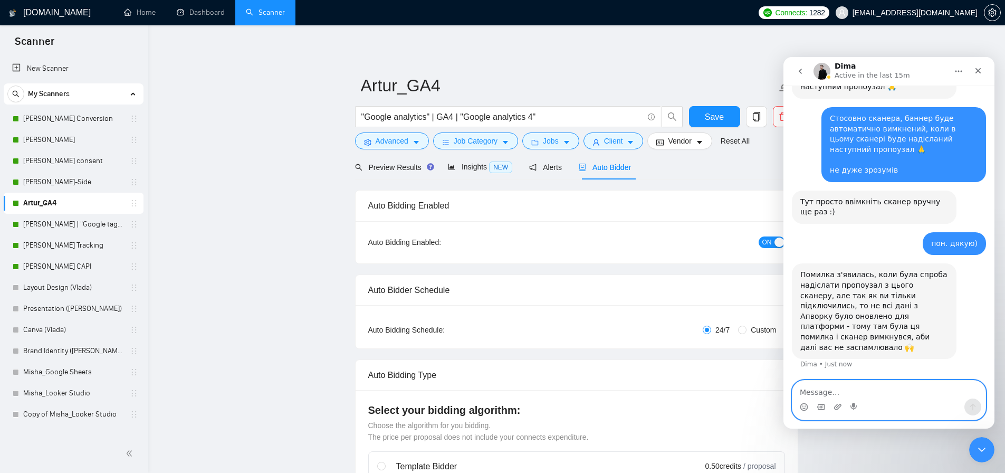
click at [854, 397] on textarea "Message…" at bounding box center [889, 389] width 193 height 18
type textarea "зрозумів. дякую"
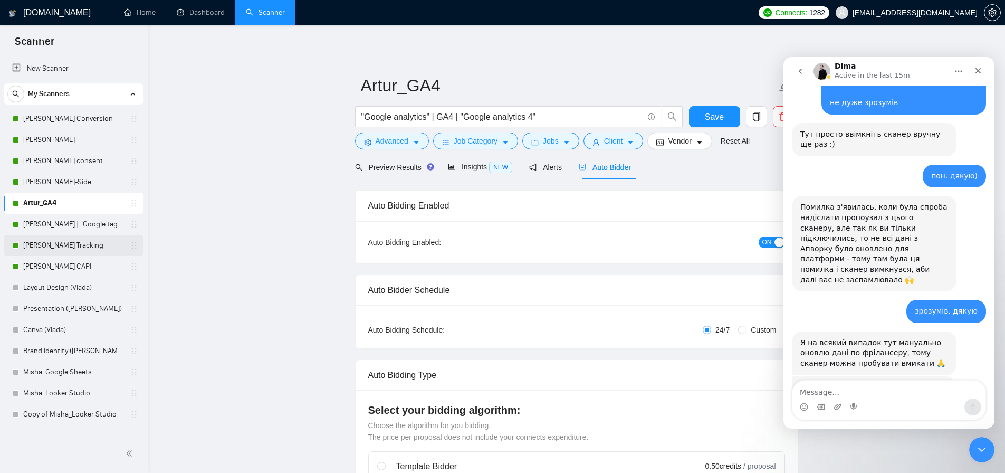
scroll to position [996, 0]
click at [983, 451] on icon "Close Intercom Messenger" at bounding box center [980, 448] width 13 height 13
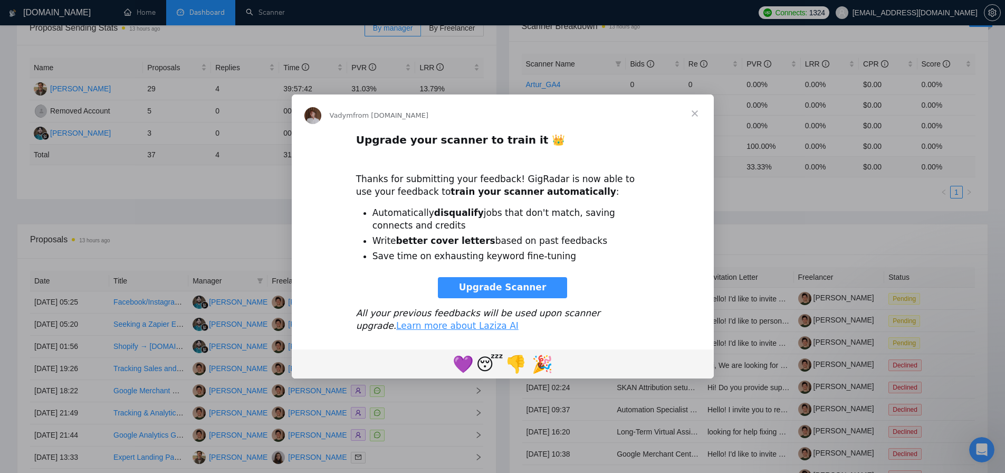
click at [695, 112] on span "Close" at bounding box center [695, 113] width 38 height 38
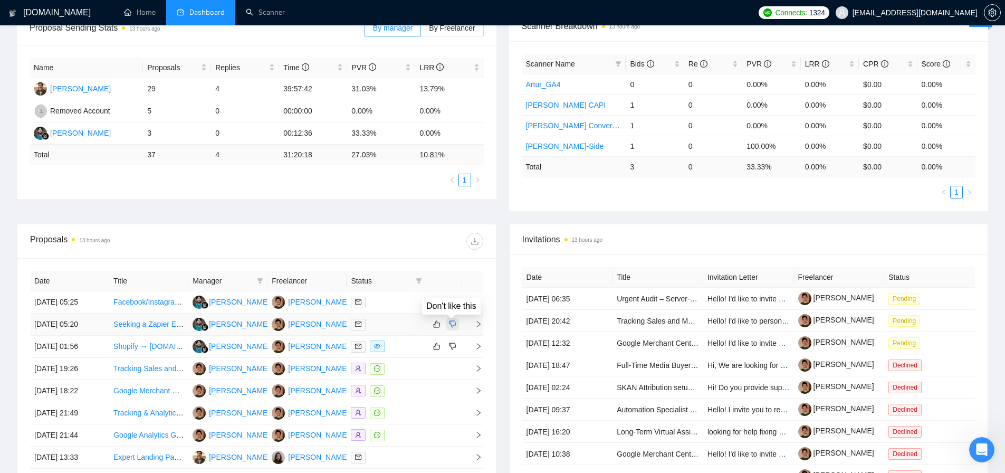
click at [454, 324] on icon "dislike" at bounding box center [452, 324] width 7 height 8
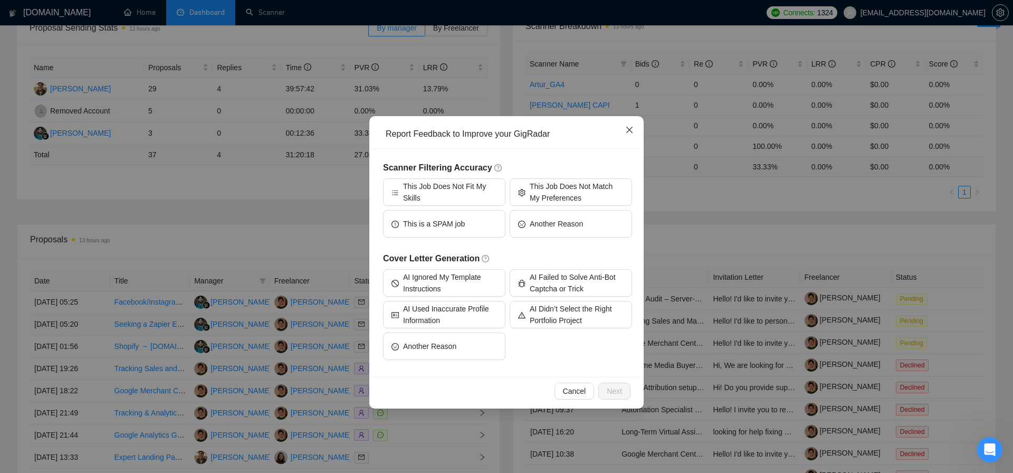
click at [631, 130] on icon "close" at bounding box center [629, 130] width 8 height 8
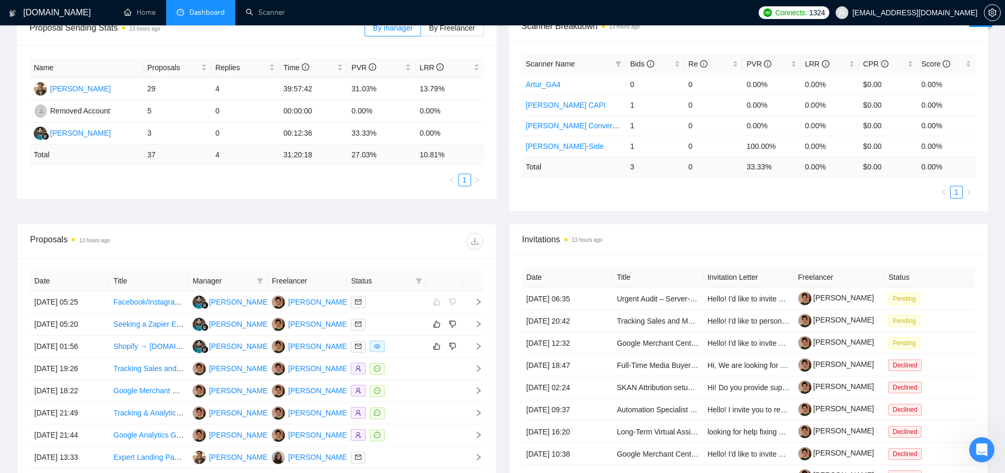
click at [496, 224] on div "Proposals 13 hours ago Date Title Manager Freelancer Status 16 Sep, 2025 05:25 …" at bounding box center [257, 385] width 492 height 323
click at [501, 218] on div "Proposal Sending Stats 13 hours ago By manager By Freelancer Name Proposals Rep…" at bounding box center [503, 117] width 984 height 213
click at [503, 224] on div "Invitations 13 hours ago Date Title Invitation Letter Freelancer Status 16 Sep,…" at bounding box center [749, 385] width 492 height 323
click at [503, 225] on div "Invitations 13 hours ago Date Title Invitation Letter Freelancer Status 16 Sep,…" at bounding box center [749, 385] width 492 height 323
